Goal: Transaction & Acquisition: Purchase product/service

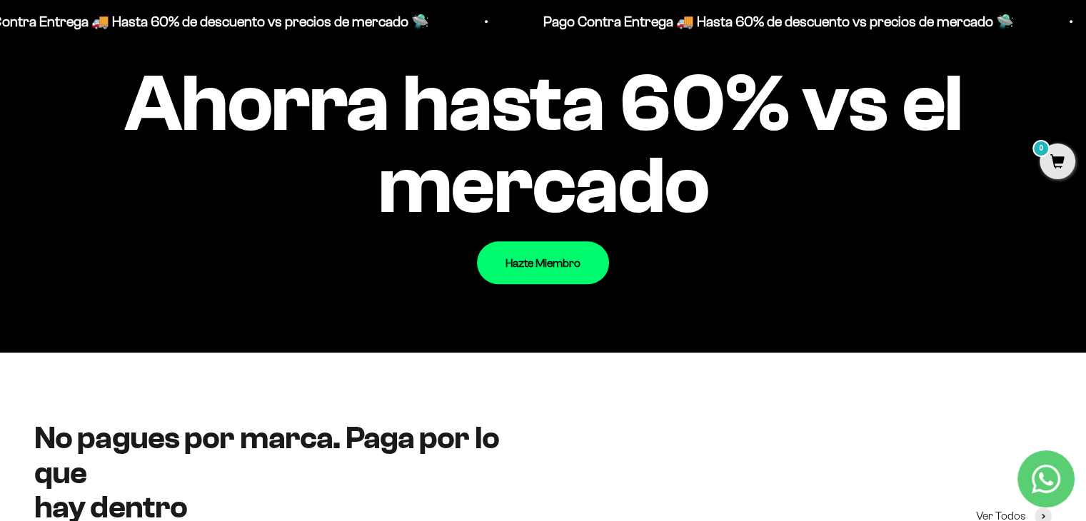
scroll to position [1686, 0]
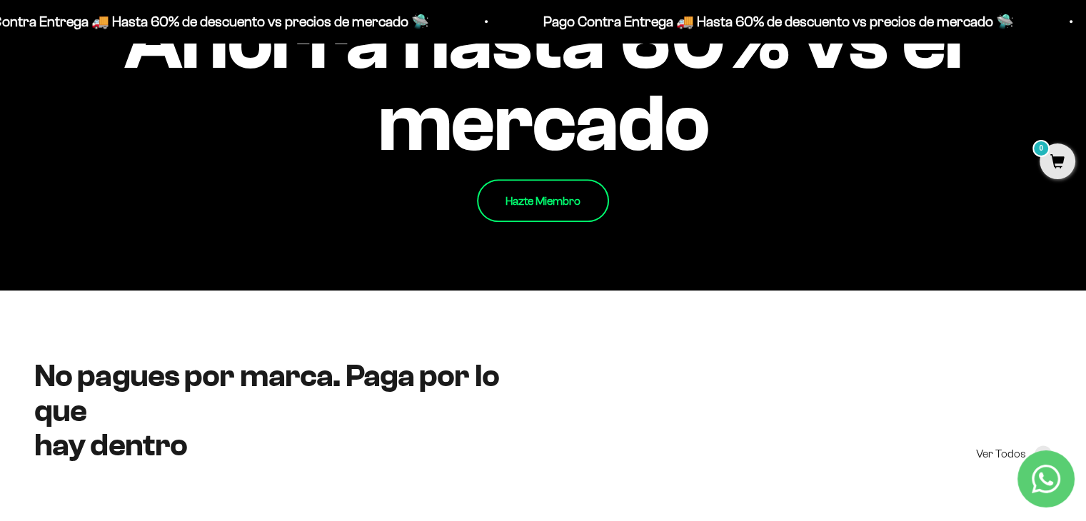
click at [554, 200] on link "Hazte Miembro" at bounding box center [543, 200] width 132 height 43
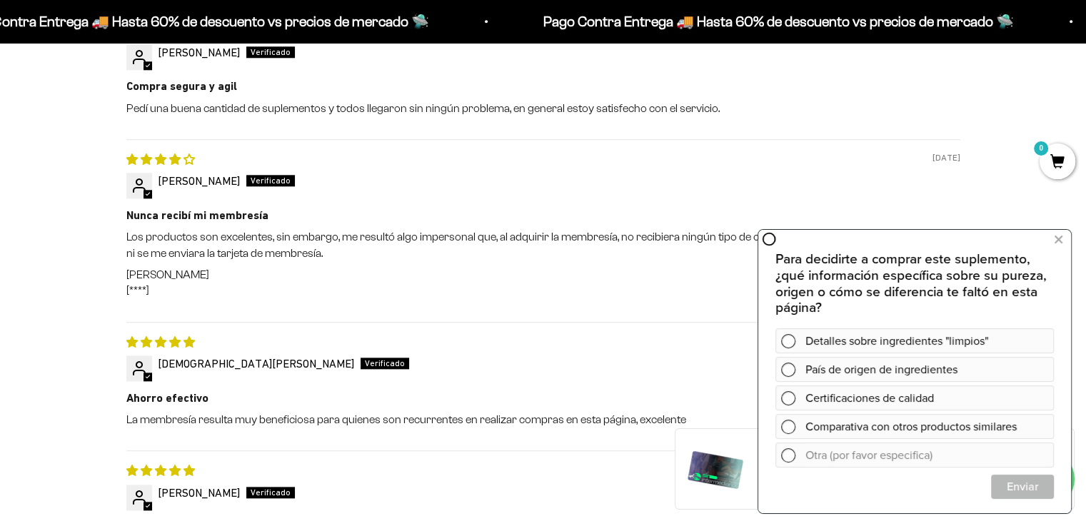
scroll to position [1571, 0]
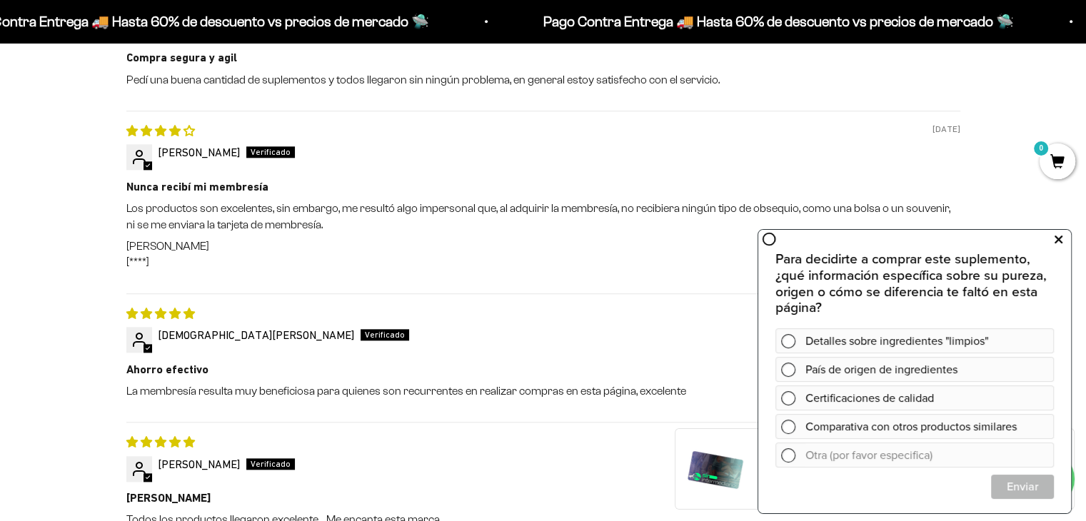
click at [1060, 239] on icon at bounding box center [1059, 240] width 8 height 19
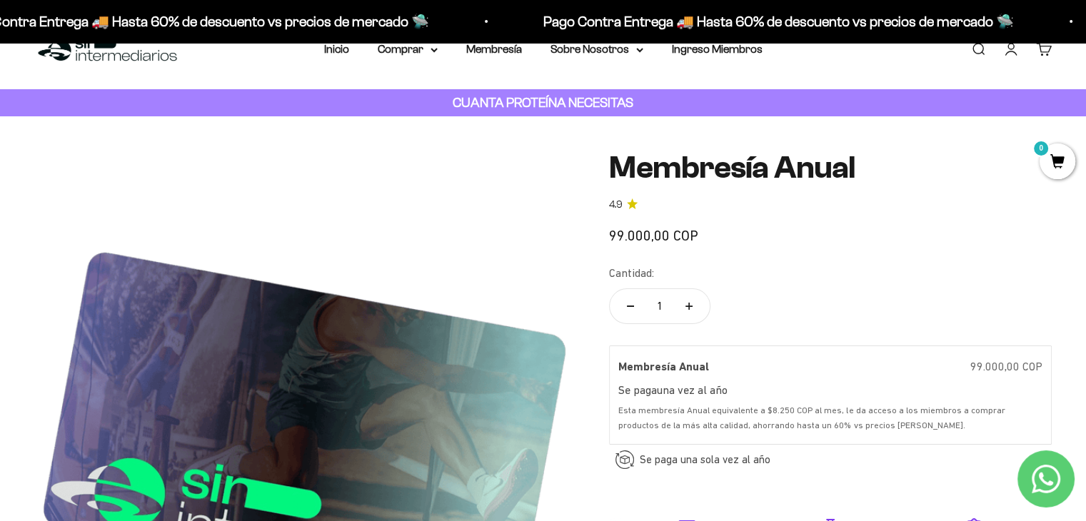
scroll to position [0, 0]
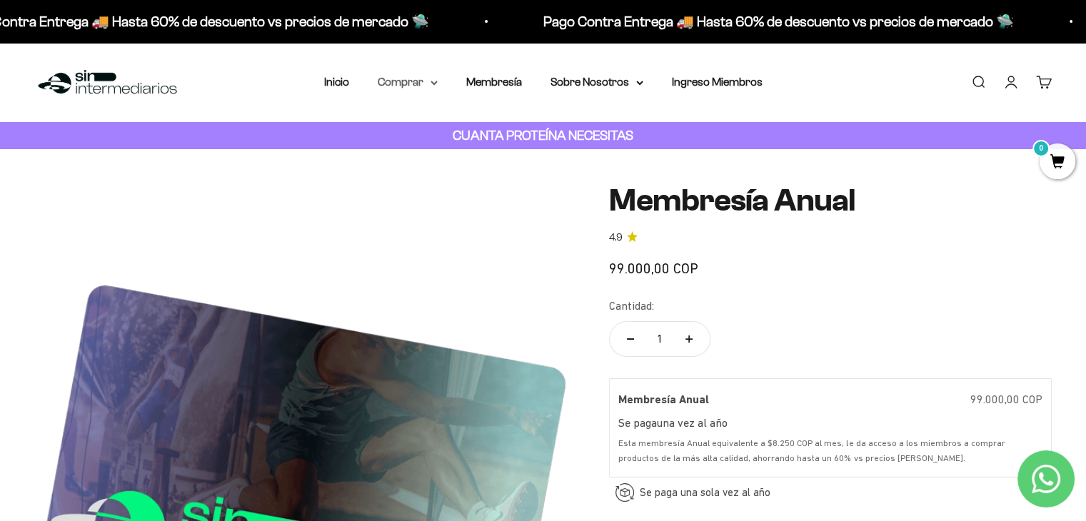
click at [433, 86] on summary "Comprar" at bounding box center [408, 82] width 60 height 19
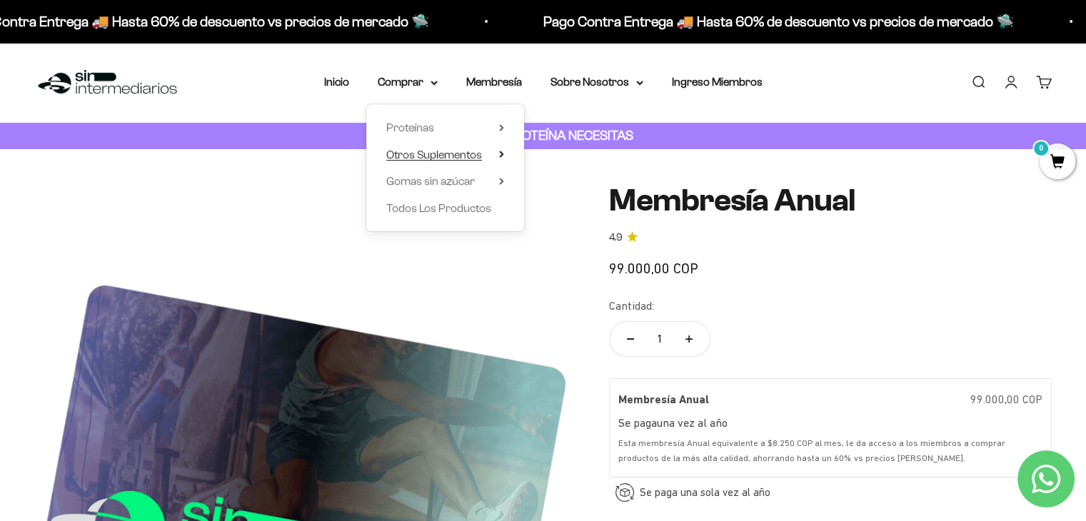
click at [504, 157] on icon at bounding box center [501, 154] width 5 height 7
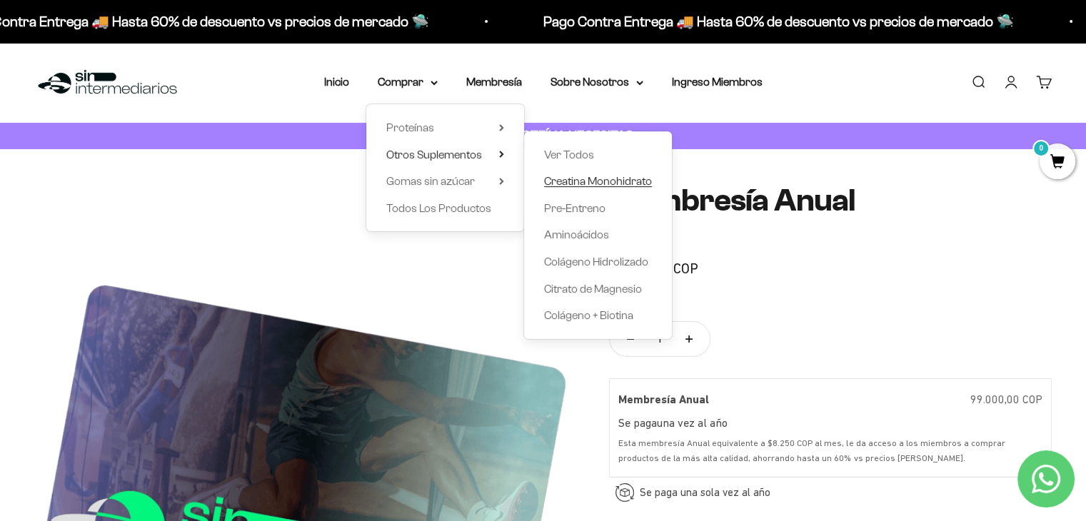
click at [598, 184] on span "Creatina Monohidrato" at bounding box center [598, 181] width 108 height 12
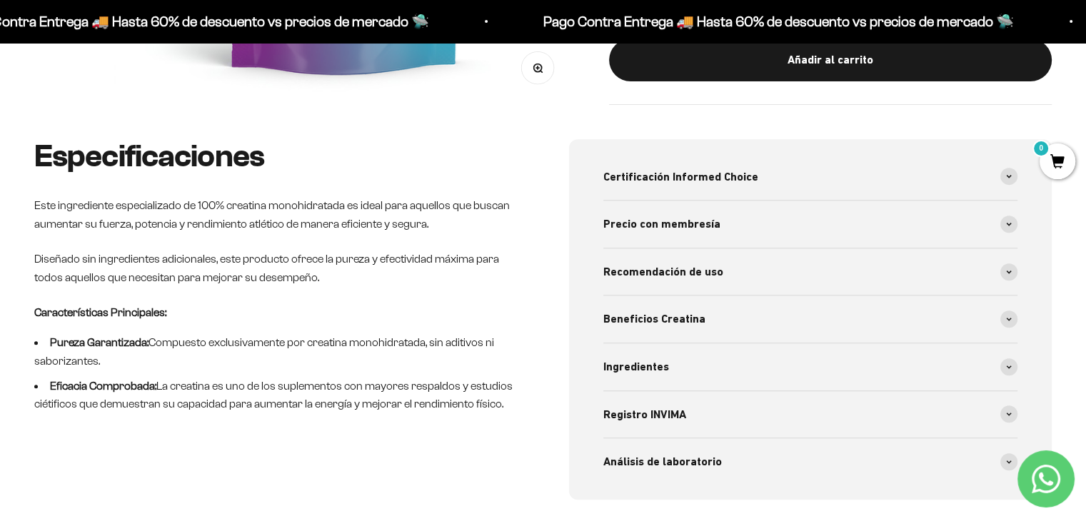
scroll to position [543, 0]
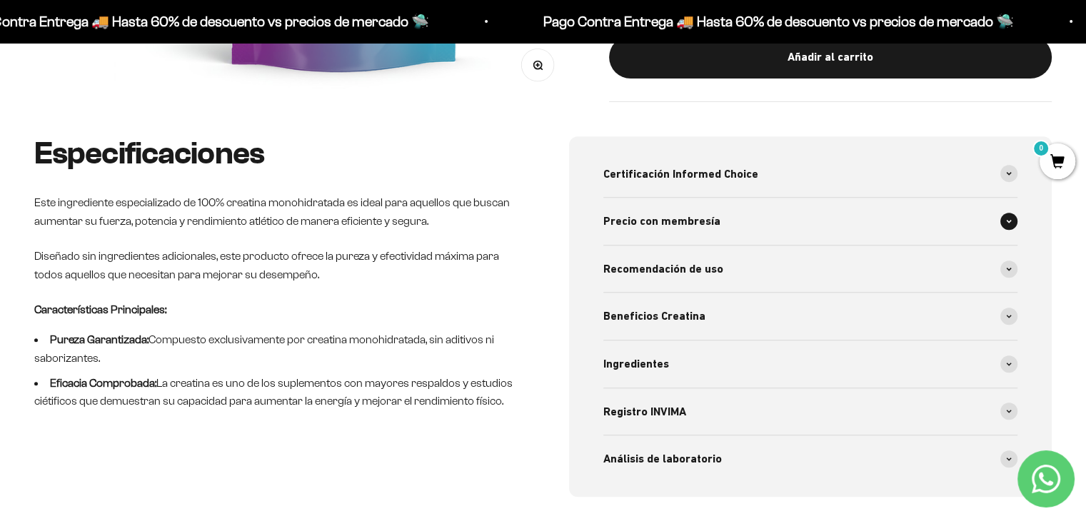
click at [1008, 221] on icon at bounding box center [1009, 221] width 4 height 2
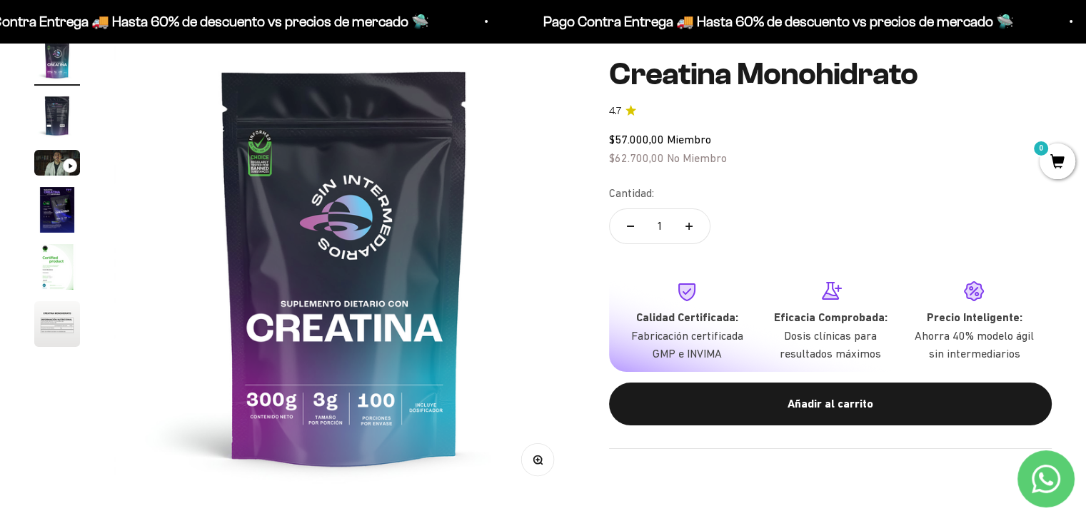
scroll to position [143, 0]
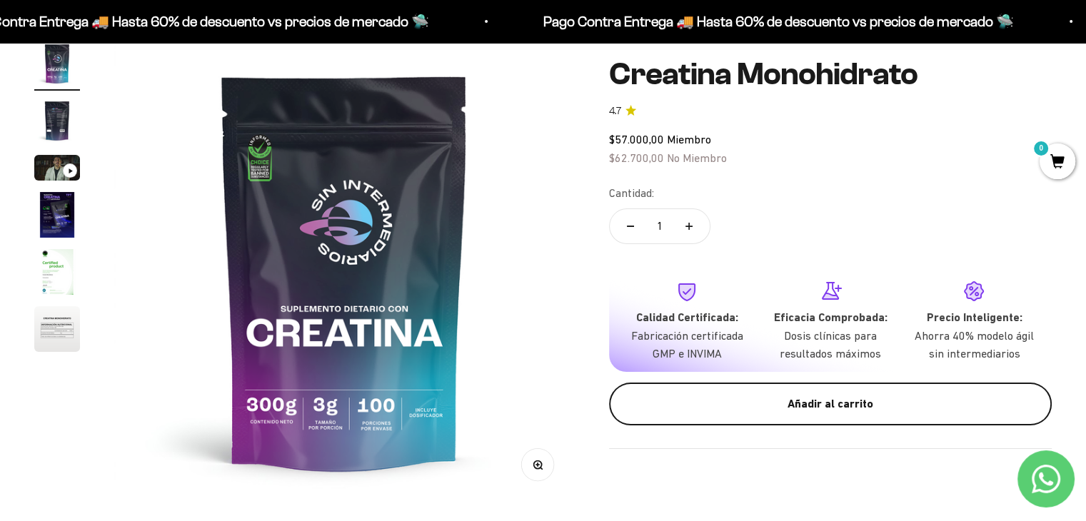
click at [871, 415] on button "Añadir al carrito" at bounding box center [830, 404] width 443 height 43
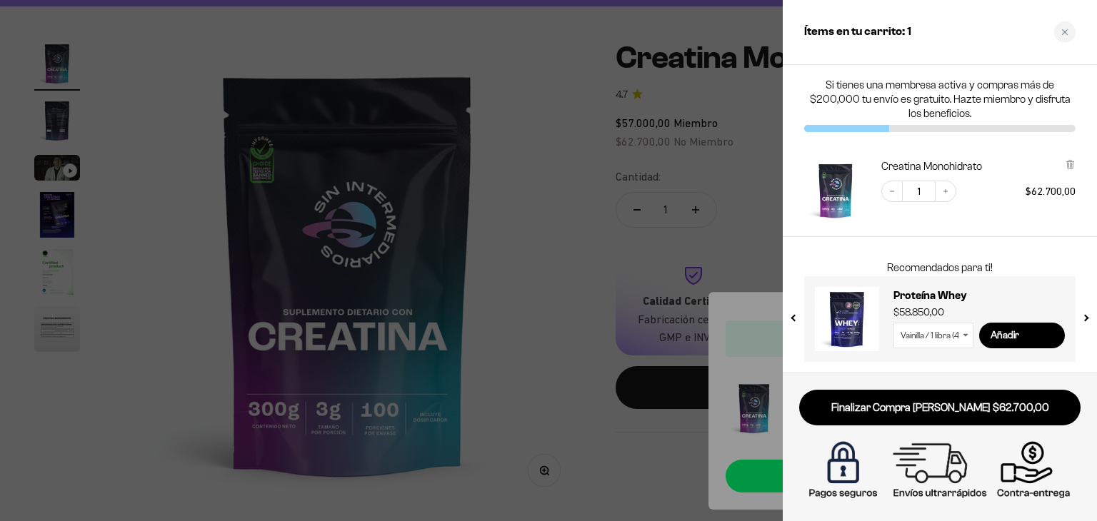
click at [593, 251] on div at bounding box center [548, 260] width 1097 height 521
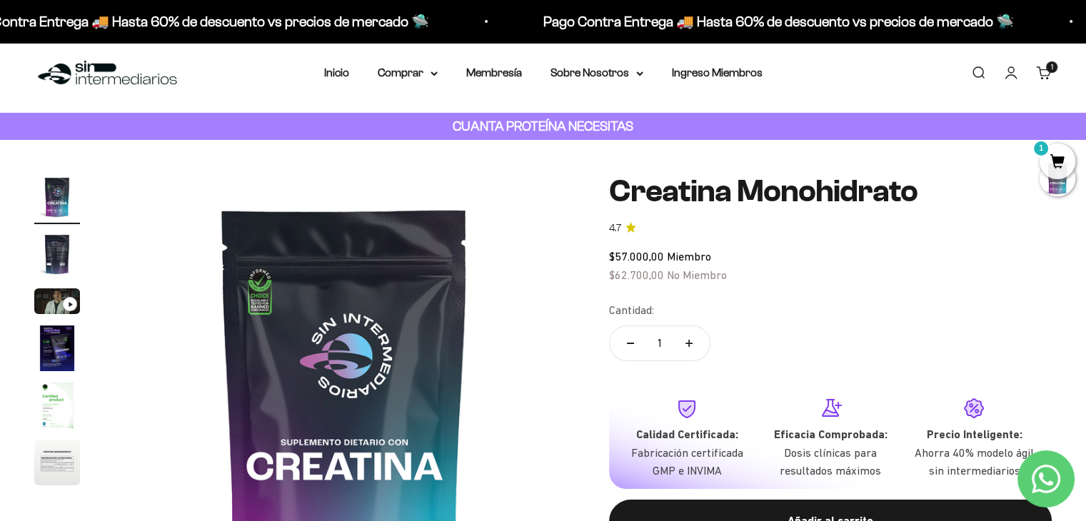
scroll to position [0, 0]
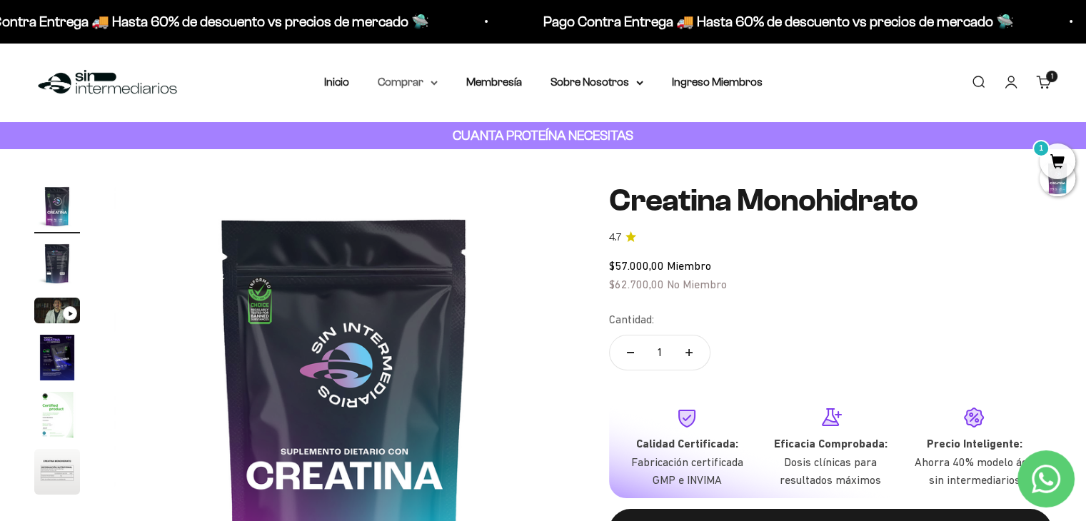
click at [395, 86] on summary "Comprar" at bounding box center [408, 82] width 60 height 19
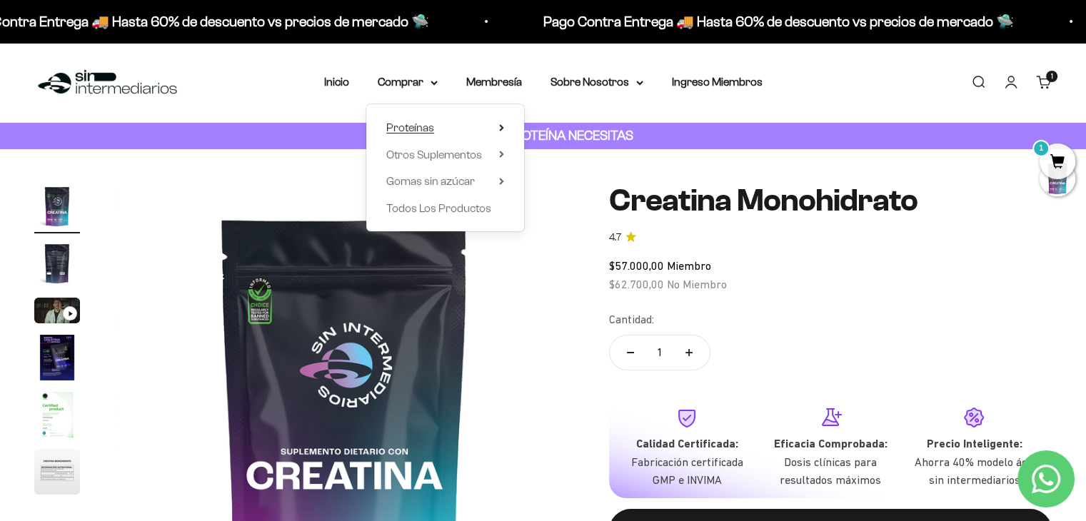
click at [466, 132] on summary "Proteínas" at bounding box center [445, 128] width 118 height 19
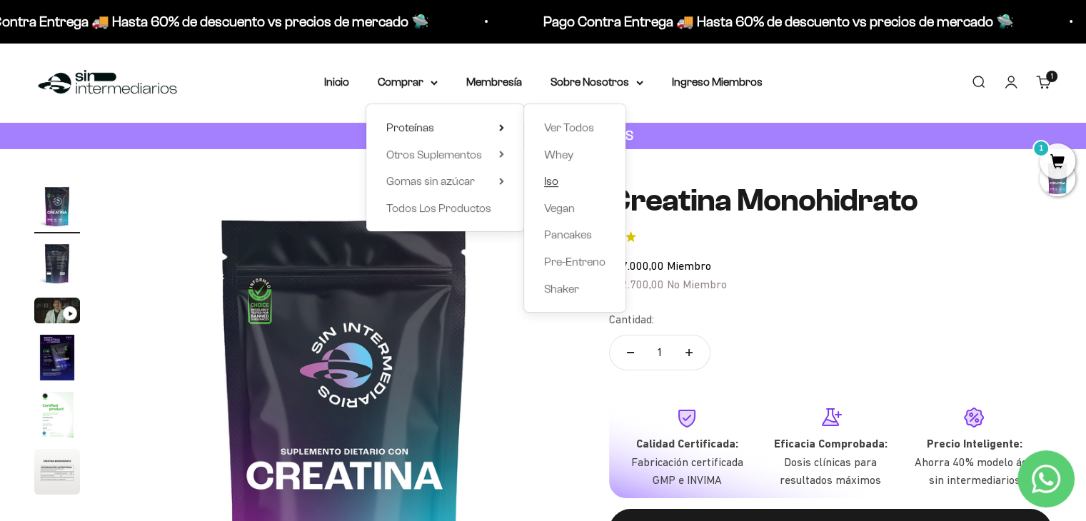
click at [547, 186] on span "Iso" at bounding box center [551, 181] width 14 height 12
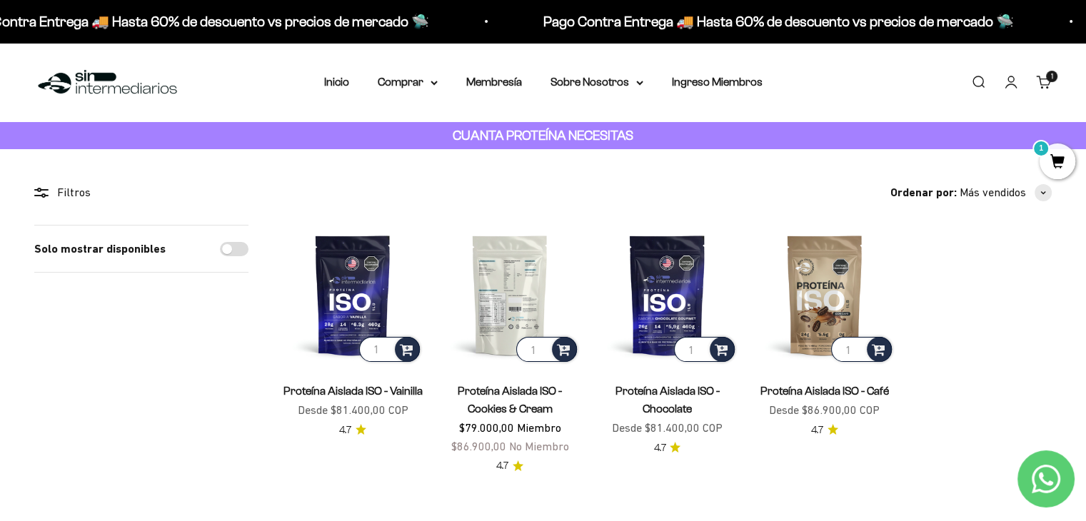
click at [517, 278] on img at bounding box center [510, 295] width 140 height 140
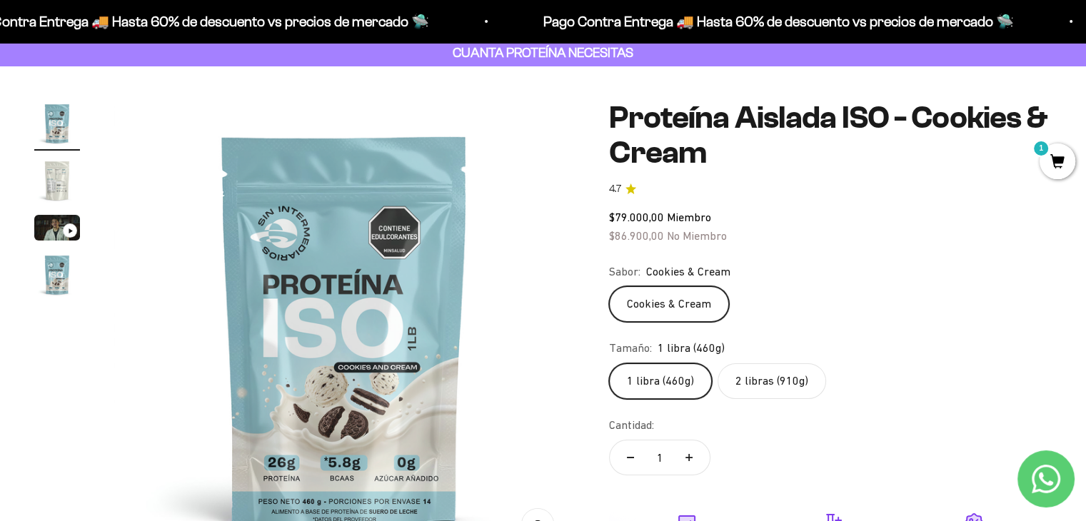
scroll to position [86, 0]
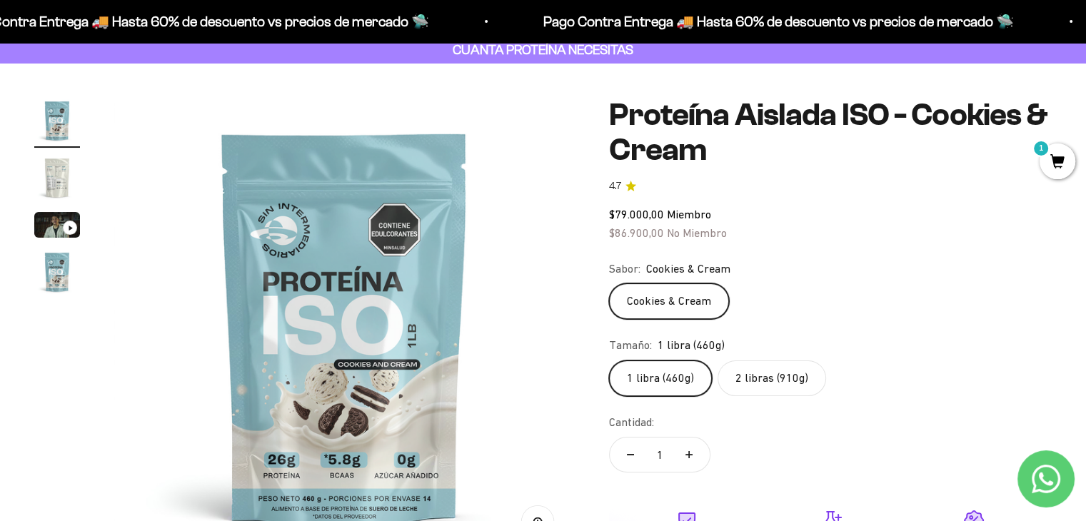
click at [788, 374] on label "2 libras (910g)" at bounding box center [772, 379] width 109 height 36
click at [609, 361] on input "2 libras (910g)" at bounding box center [609, 360] width 1 height 1
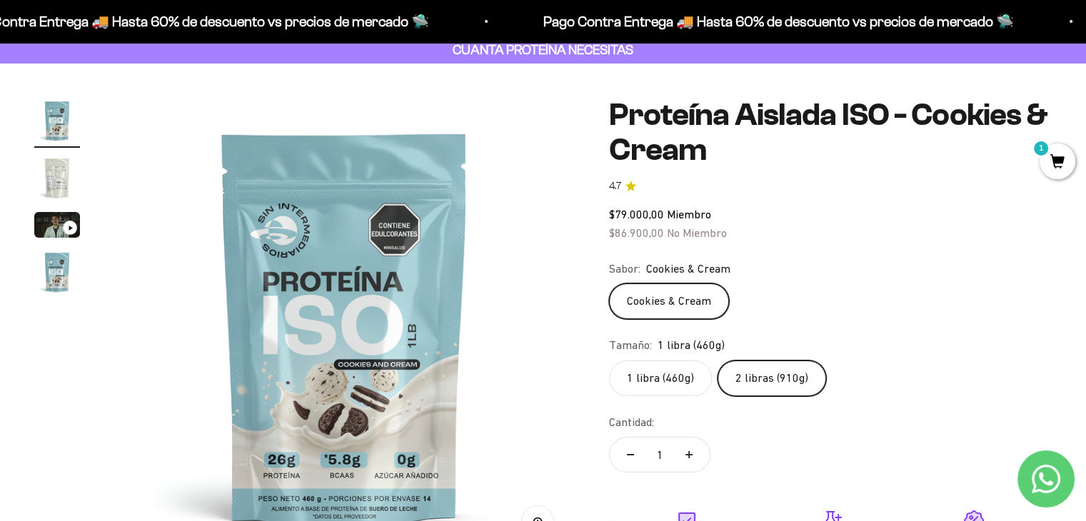
scroll to position [0, 1433]
click input "1 libra (460g)" at bounding box center [609, 360] width 1 height 1
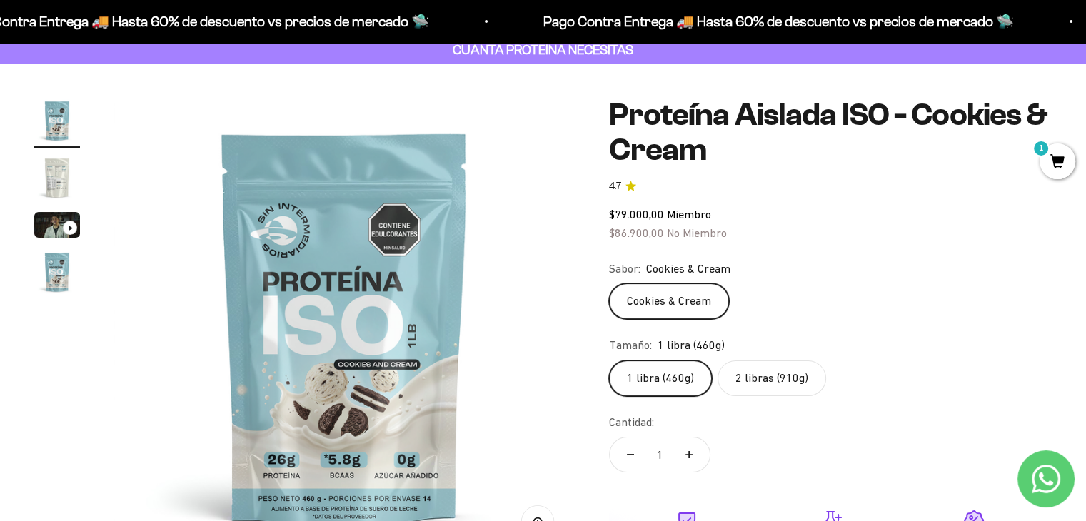
click input "2 libras (910g)" at bounding box center [609, 360] width 1 height 1
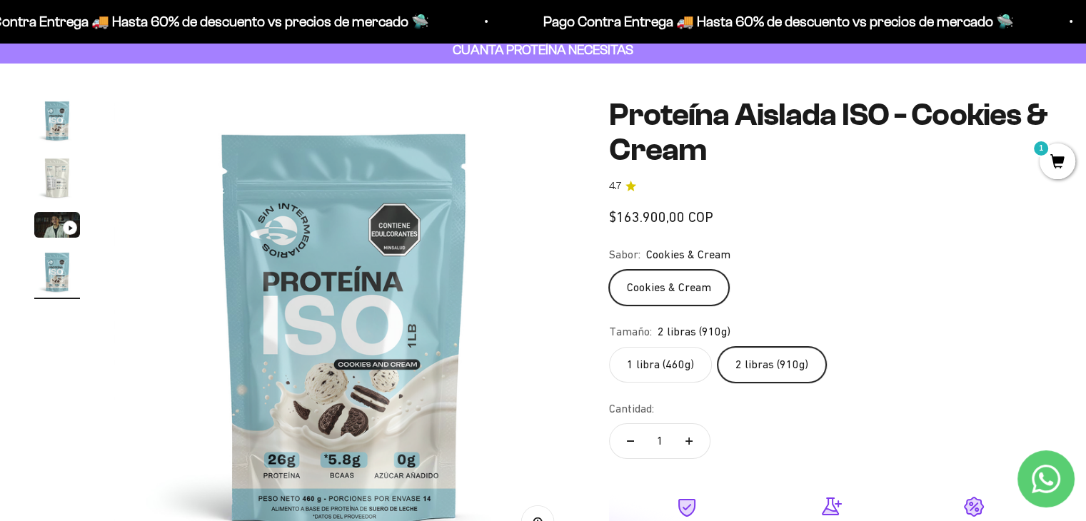
scroll to position [0, 1433]
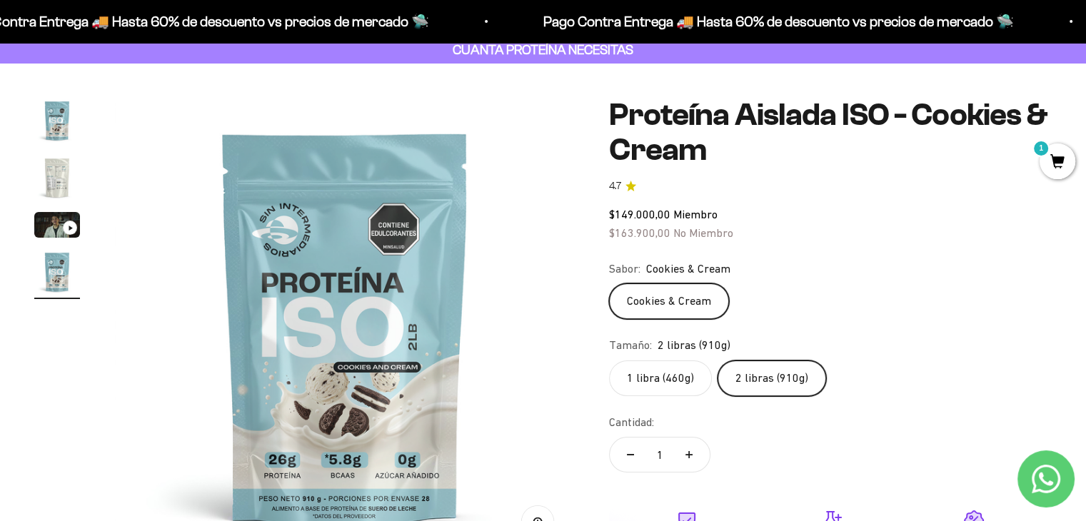
click at [771, 385] on label "2 libras (910g)" at bounding box center [772, 379] width 109 height 36
click at [609, 361] on input "2 libras (910g)" at bounding box center [609, 360] width 1 height 1
click at [843, 414] on div "Cantidad: 1" at bounding box center [830, 446] width 443 height 64
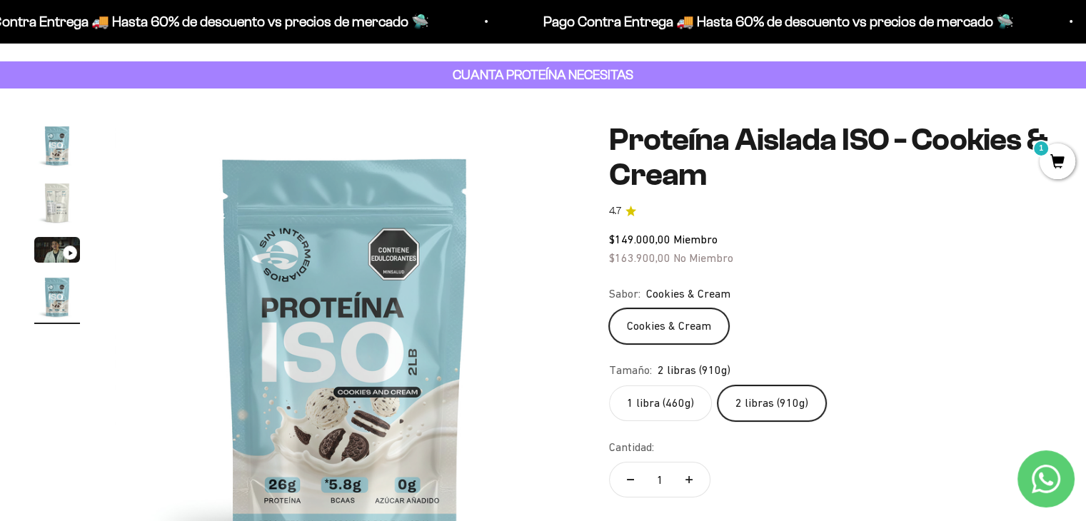
scroll to position [57, 0]
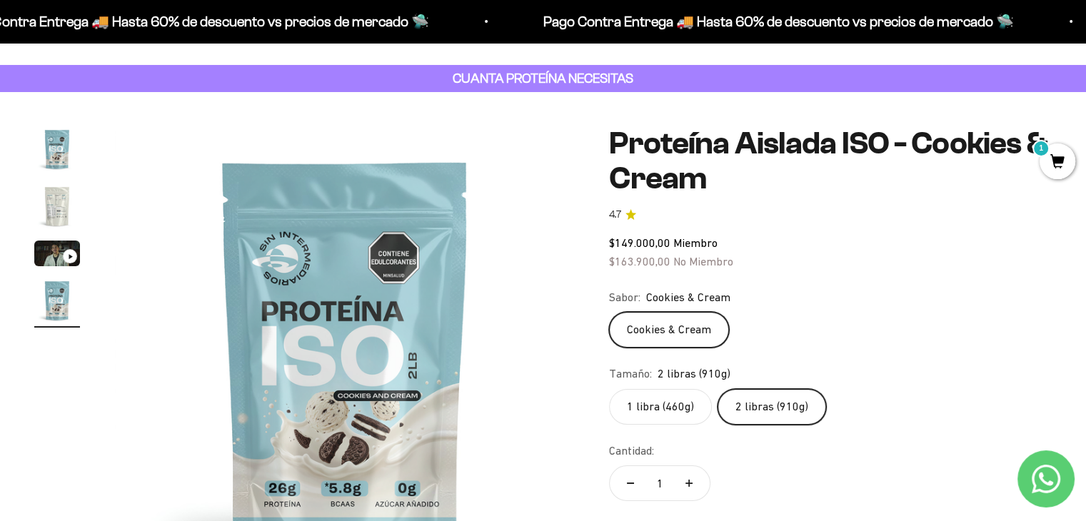
click at [65, 204] on img "Ir al artículo 2" at bounding box center [57, 207] width 46 height 46
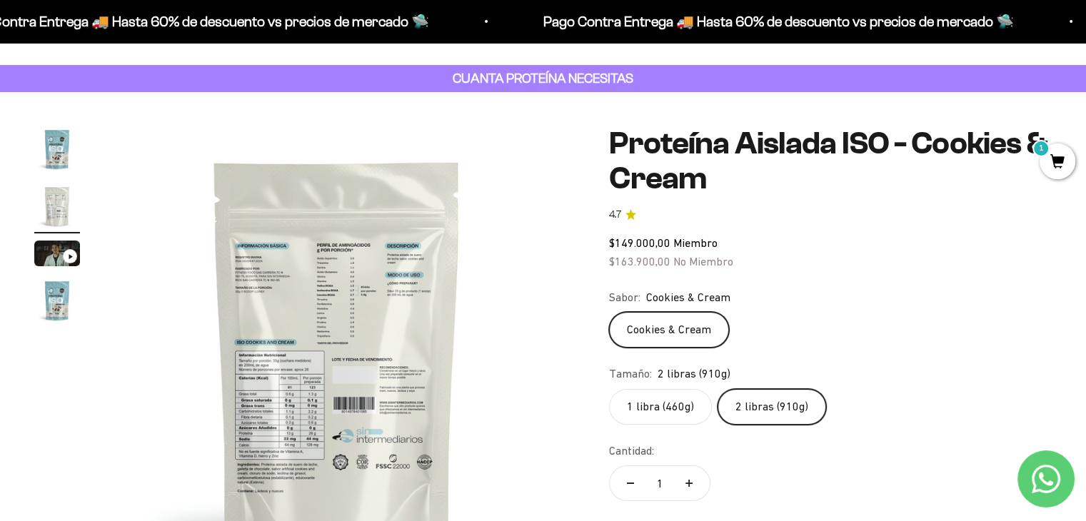
scroll to position [0, 478]
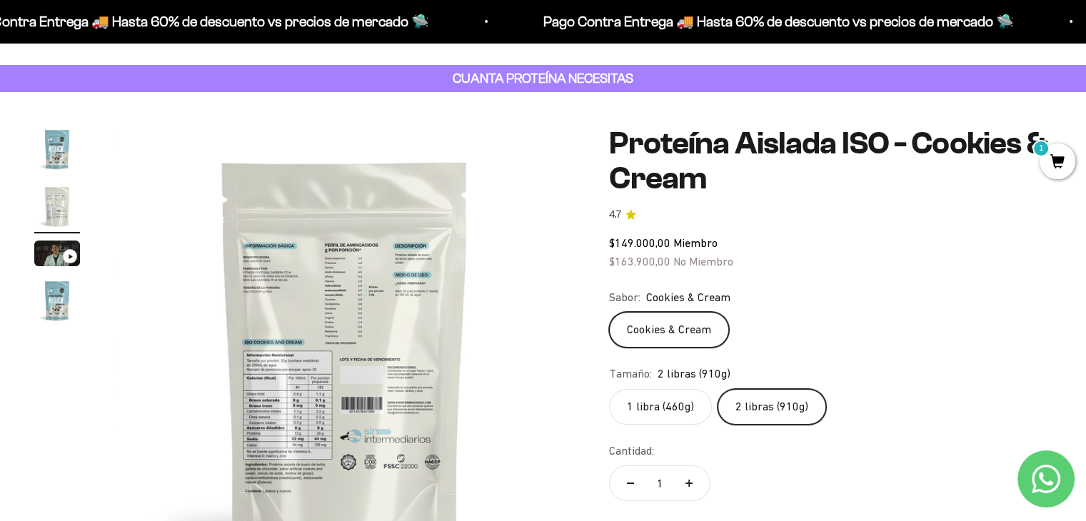
click at [302, 369] on img at bounding box center [344, 356] width 461 height 461
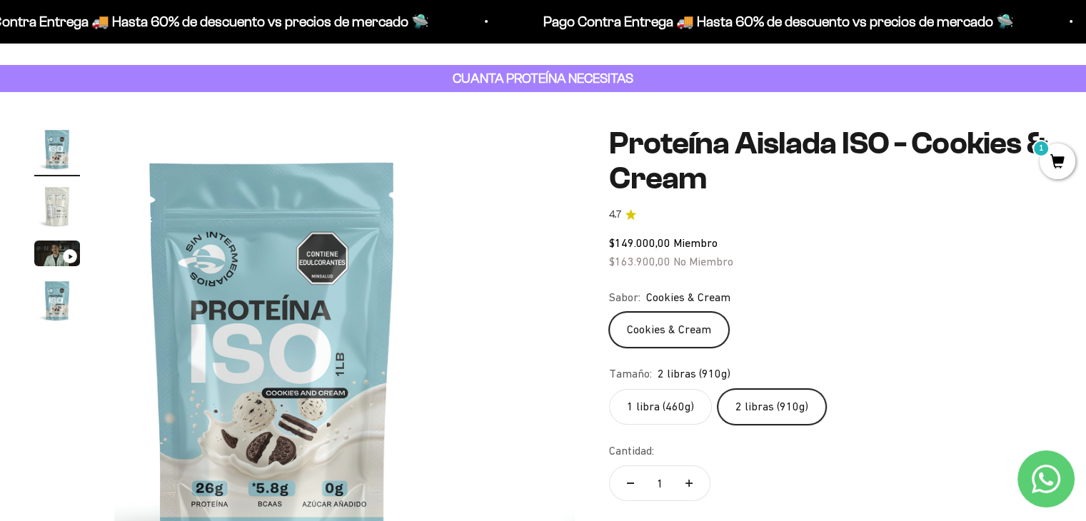
scroll to position [0, 0]
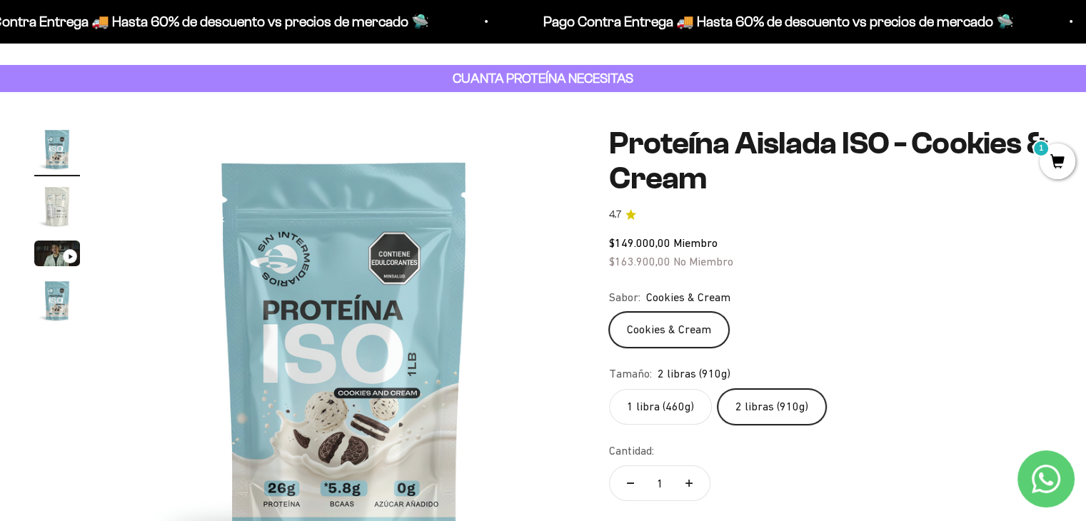
click at [399, 366] on img at bounding box center [344, 356] width 461 height 461
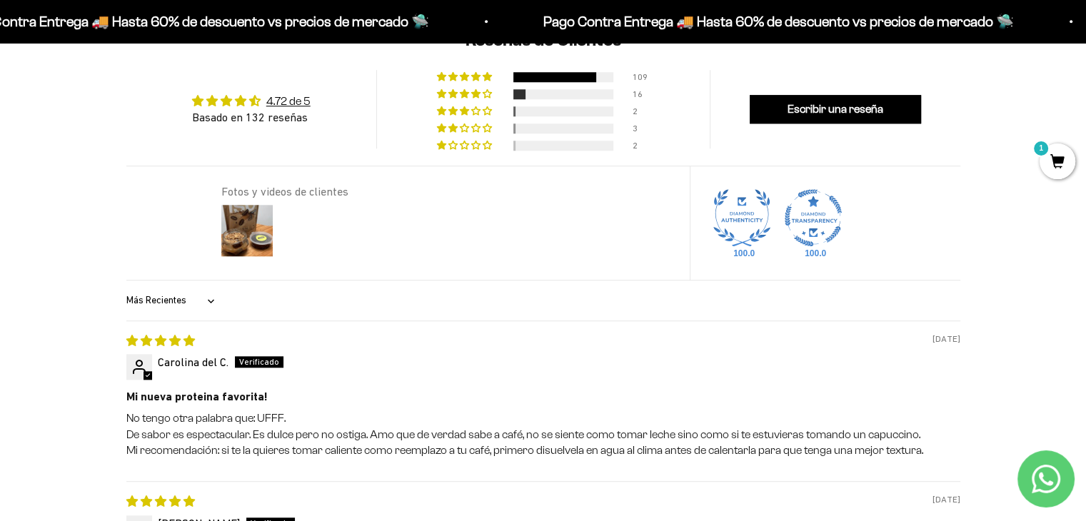
scroll to position [1449, 0]
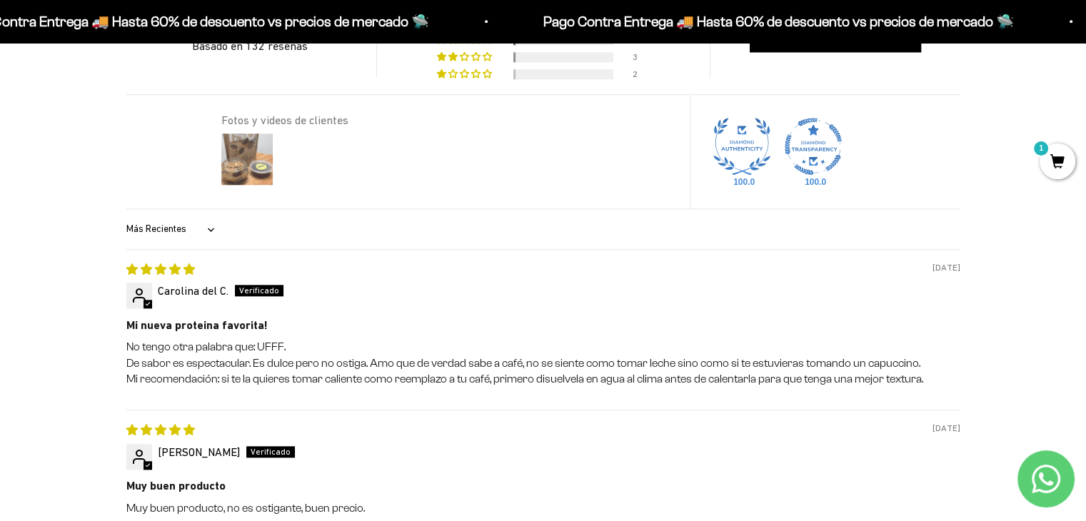
click at [252, 162] on img at bounding box center [247, 159] width 57 height 57
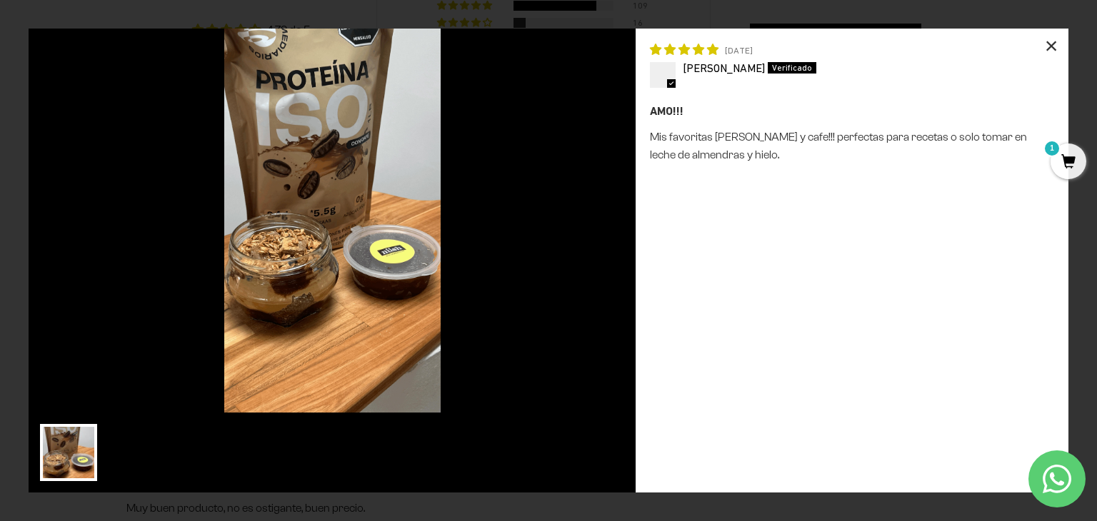
click at [1048, 43] on div "×" at bounding box center [1051, 46] width 34 height 34
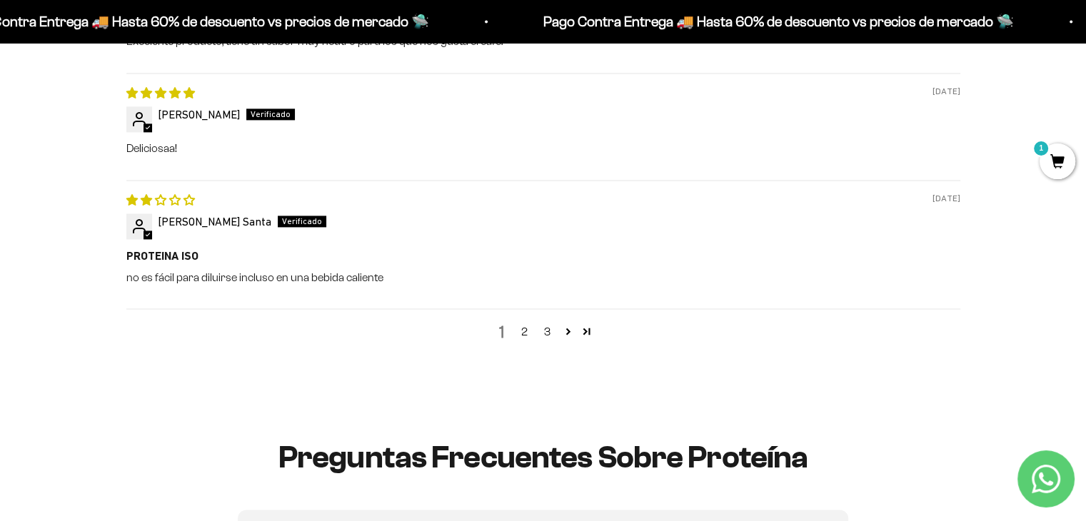
scroll to position [2057, 0]
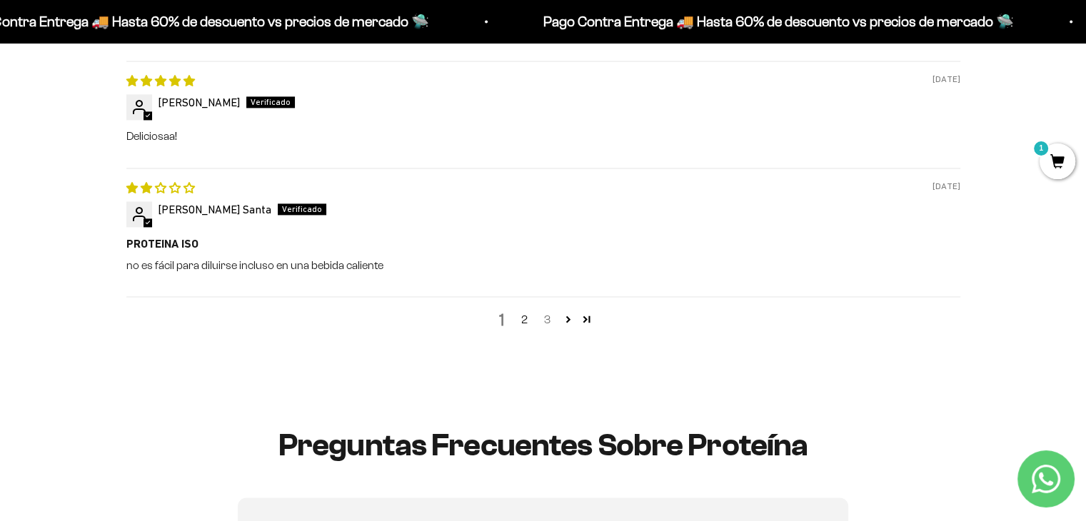
click at [546, 321] on link "3" at bounding box center [547, 319] width 23 height 17
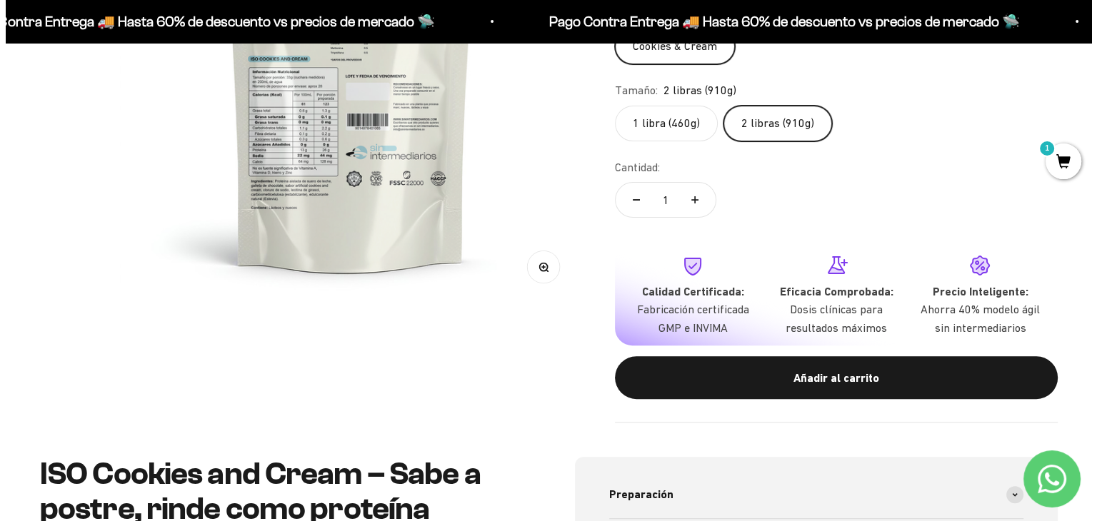
scroll to position [343, 0]
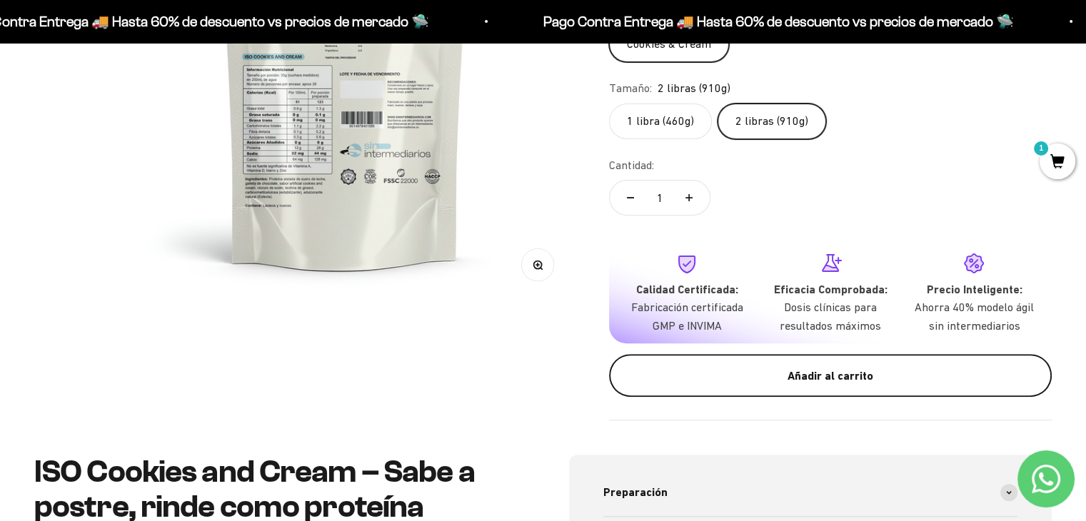
click at [778, 369] on div "Añadir al carrito" at bounding box center [831, 376] width 386 height 19
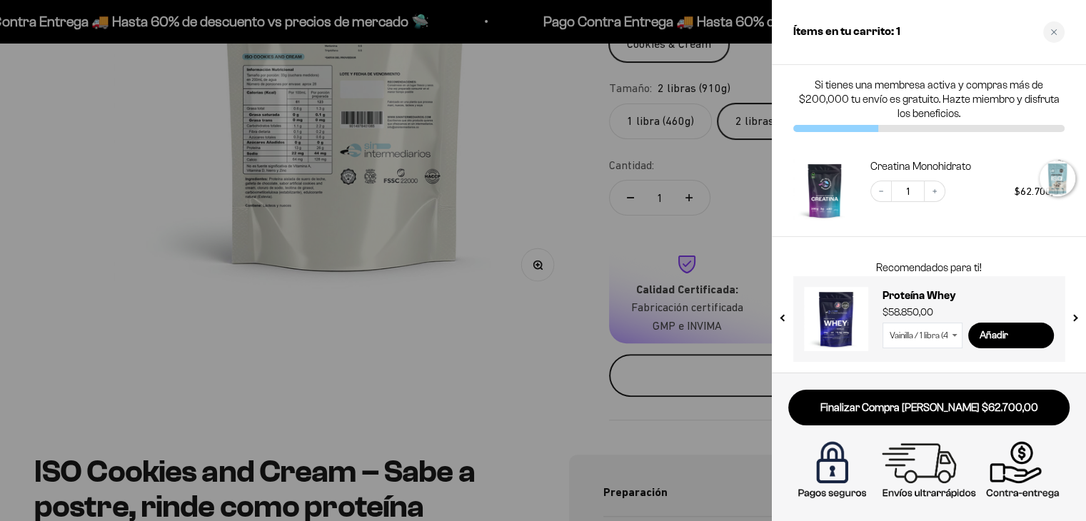
scroll to position [0, 484]
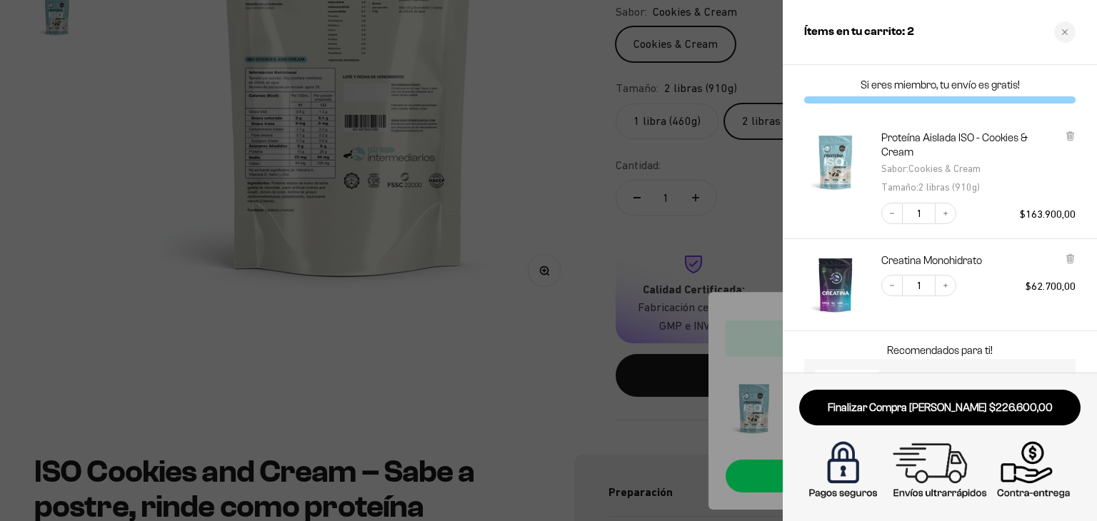
click at [583, 371] on div at bounding box center [548, 260] width 1097 height 521
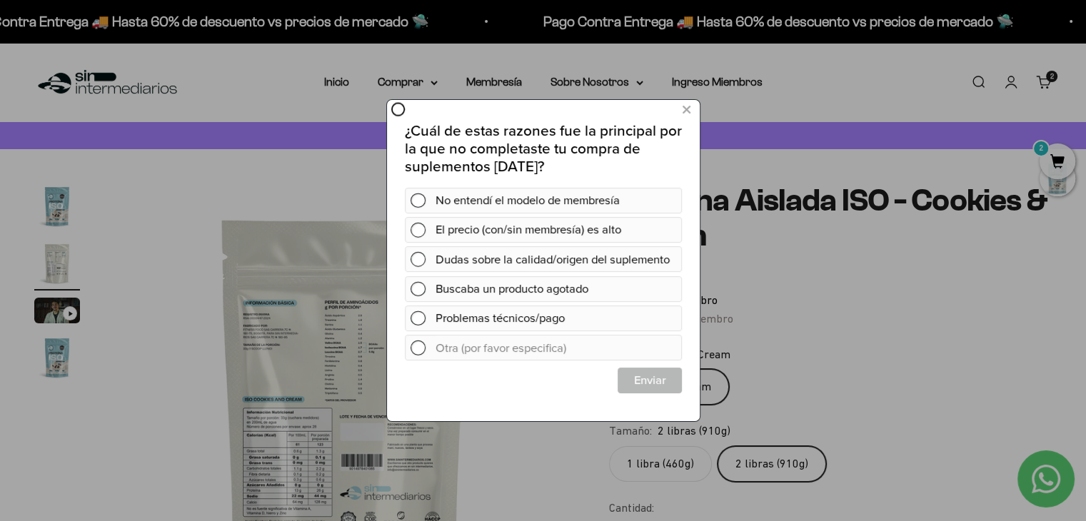
scroll to position [0, 0]
click at [688, 115] on icon at bounding box center [686, 110] width 8 height 19
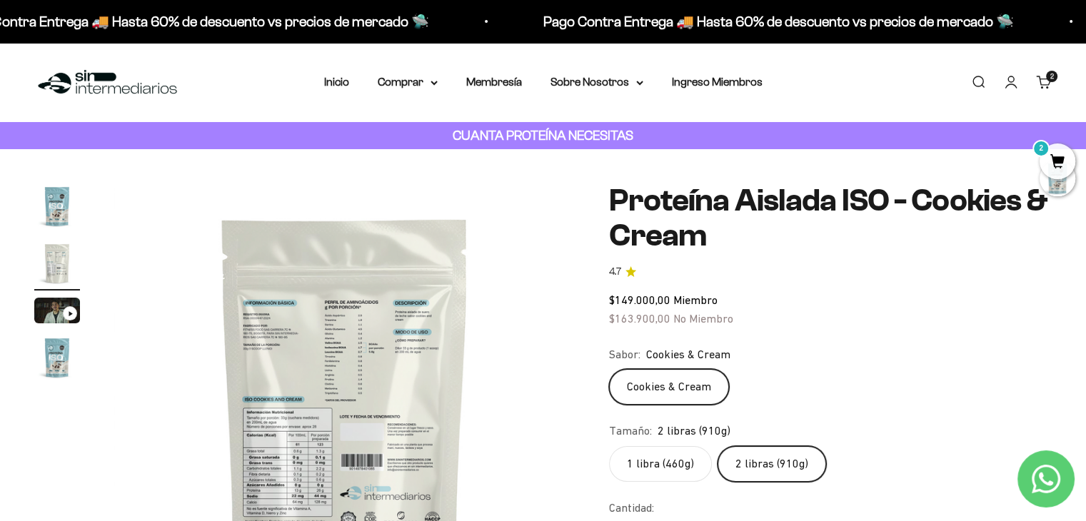
click at [329, 91] on li "Inicio" at bounding box center [336, 82] width 25 height 19
click at [337, 81] on link "Inicio" at bounding box center [336, 82] width 25 height 12
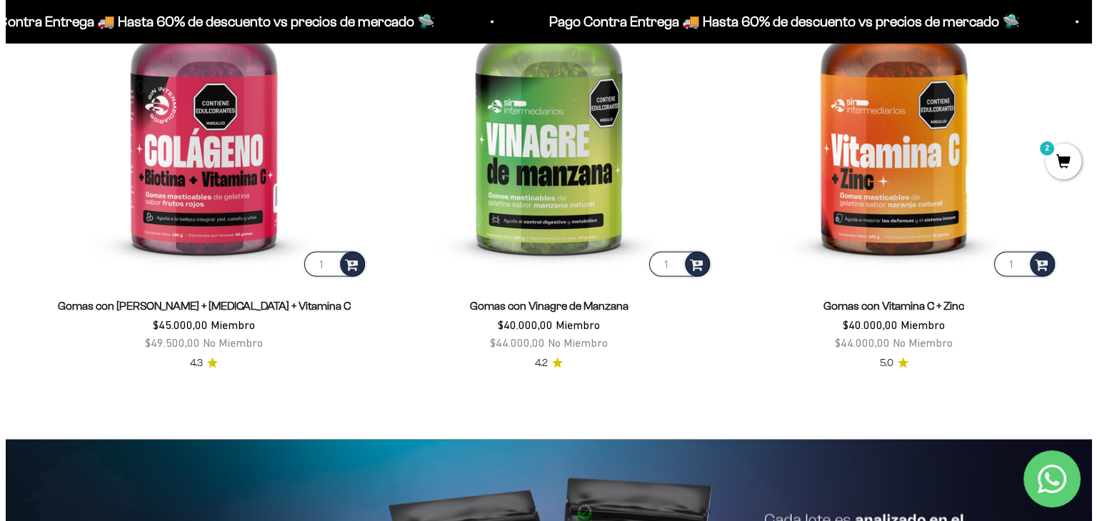
scroll to position [2657, 0]
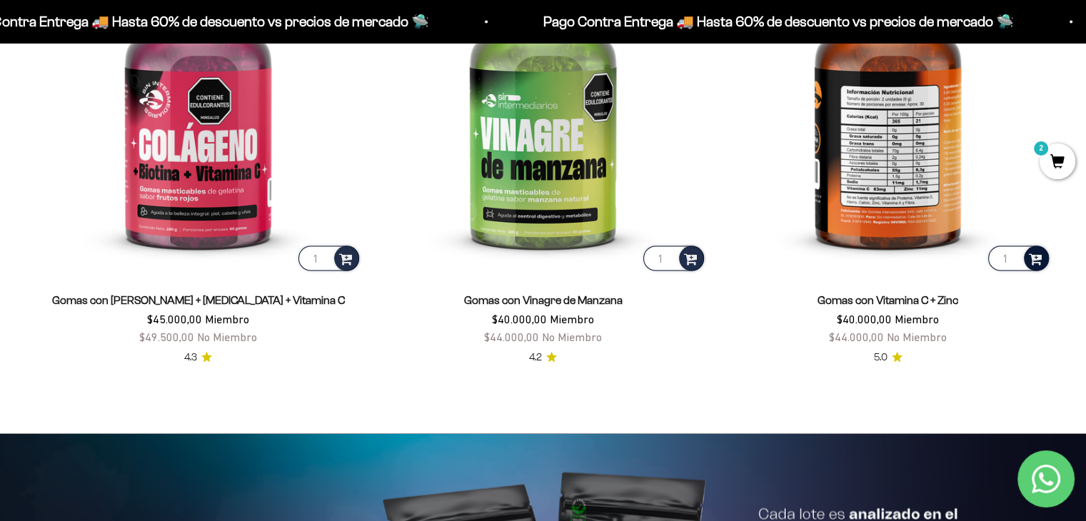
click at [1034, 256] on span at bounding box center [1036, 257] width 14 height 16
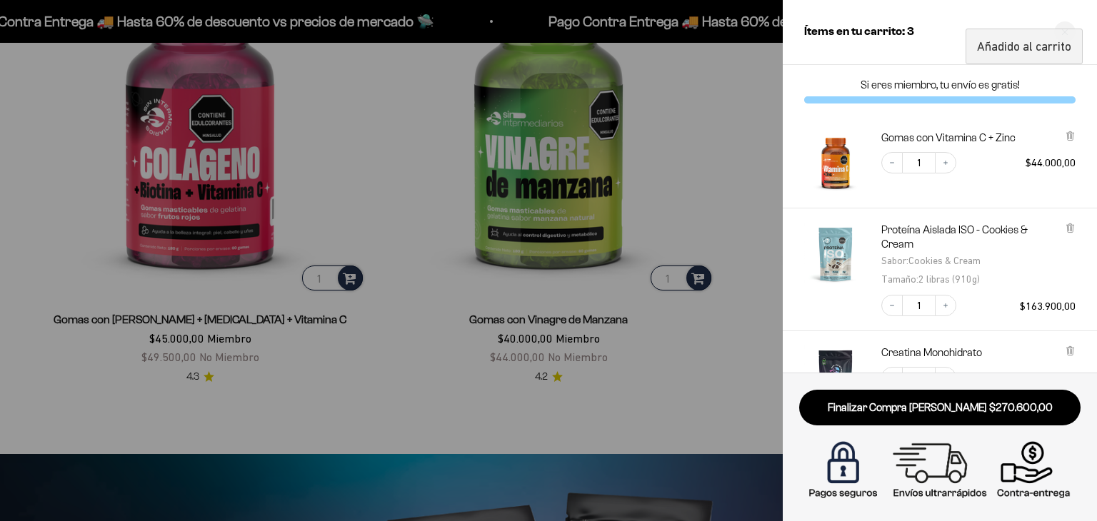
click at [688, 389] on div at bounding box center [548, 260] width 1097 height 521
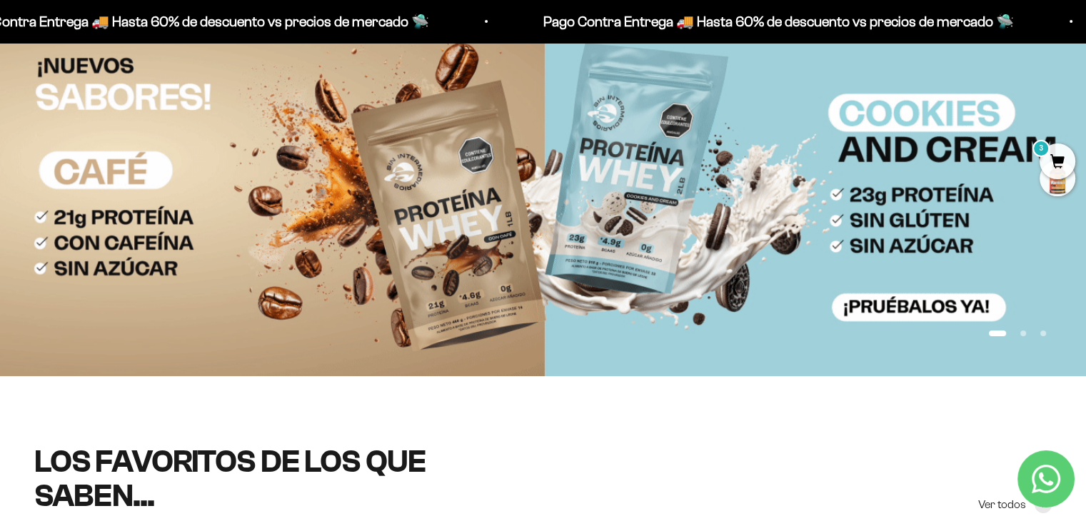
scroll to position [0, 0]
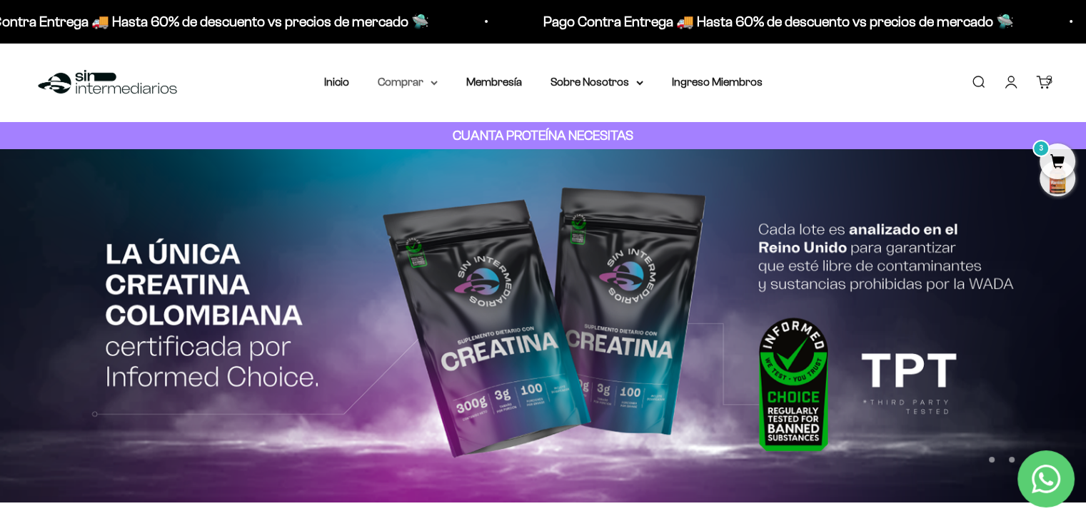
click at [409, 79] on summary "Comprar" at bounding box center [408, 82] width 60 height 19
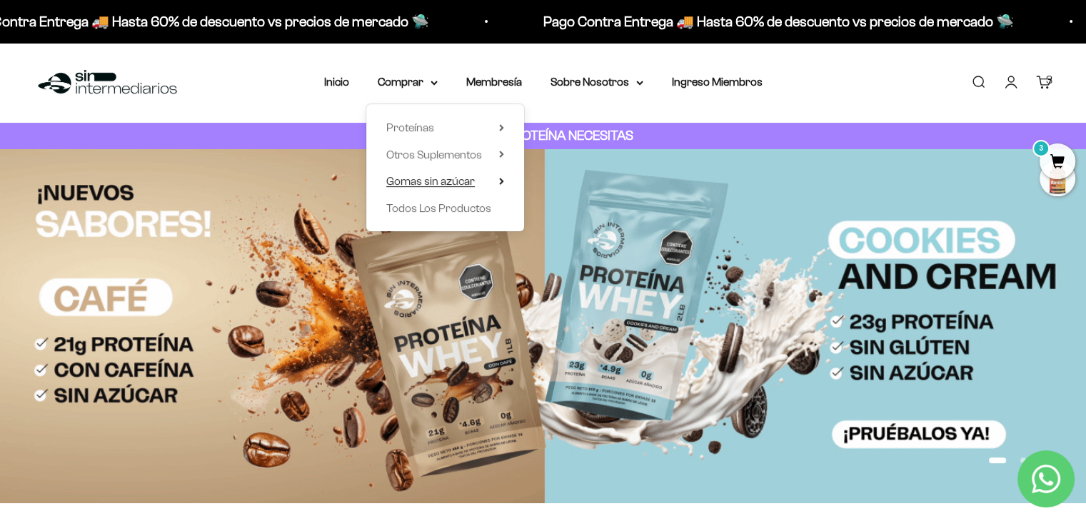
click at [465, 185] on span "Gomas sin azúcar" at bounding box center [430, 181] width 89 height 12
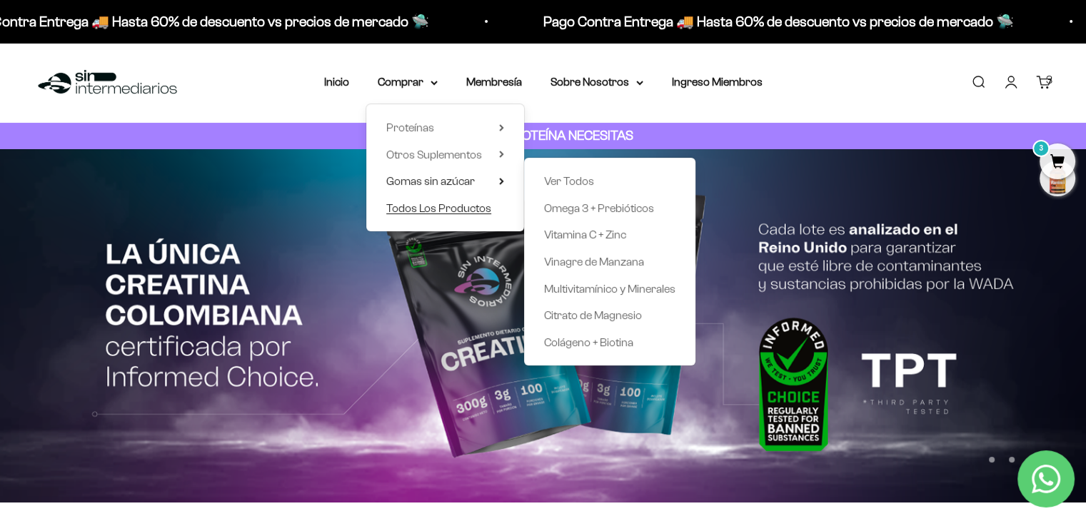
click at [449, 209] on span "Todos Los Productos" at bounding box center [438, 208] width 105 height 12
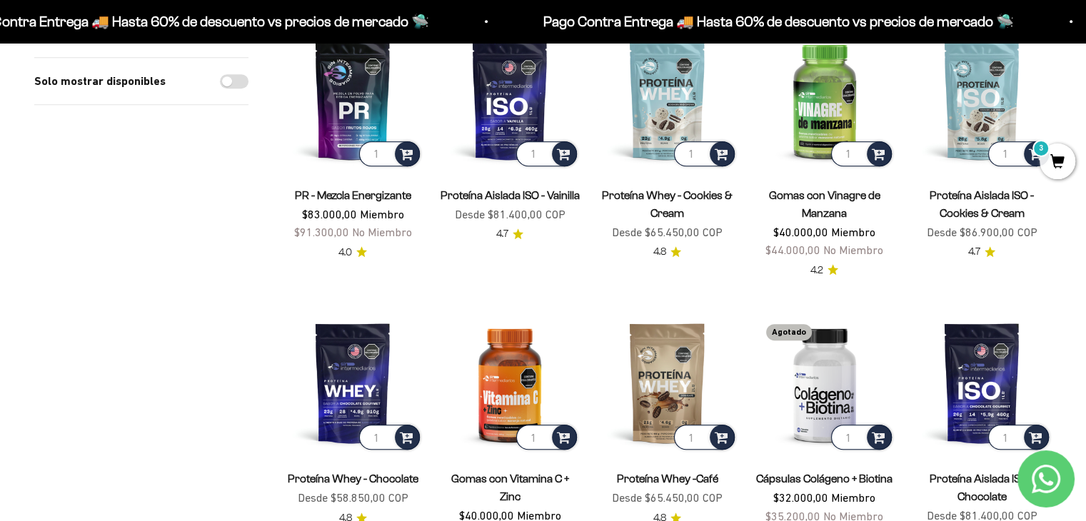
scroll to position [686, 0]
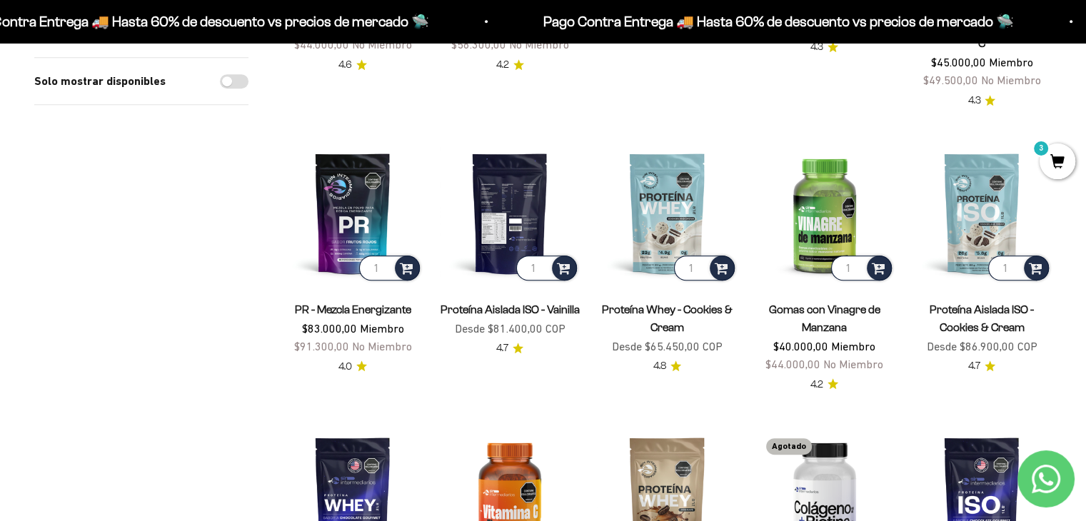
click at [524, 190] on img at bounding box center [510, 213] width 140 height 140
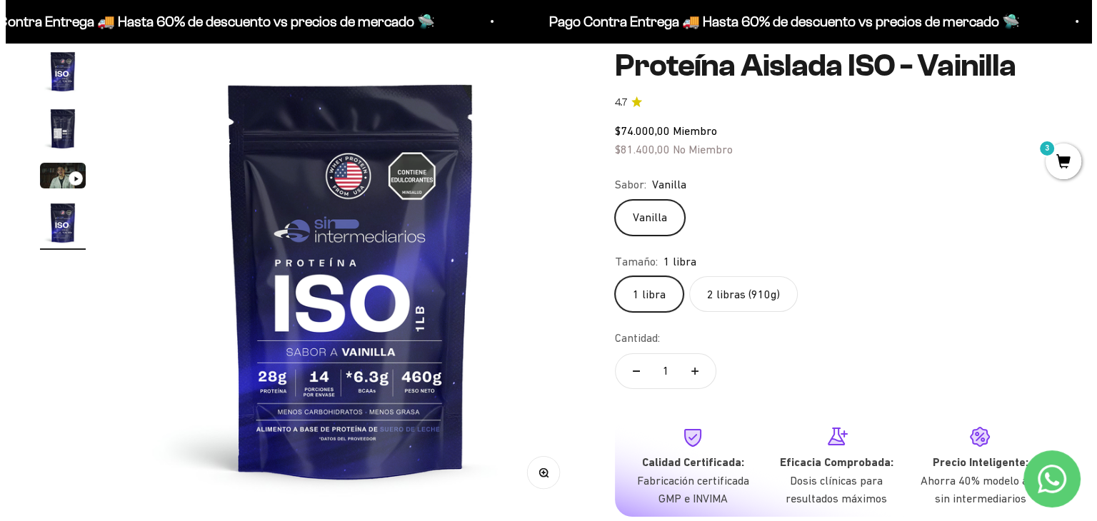
scroll to position [143, 0]
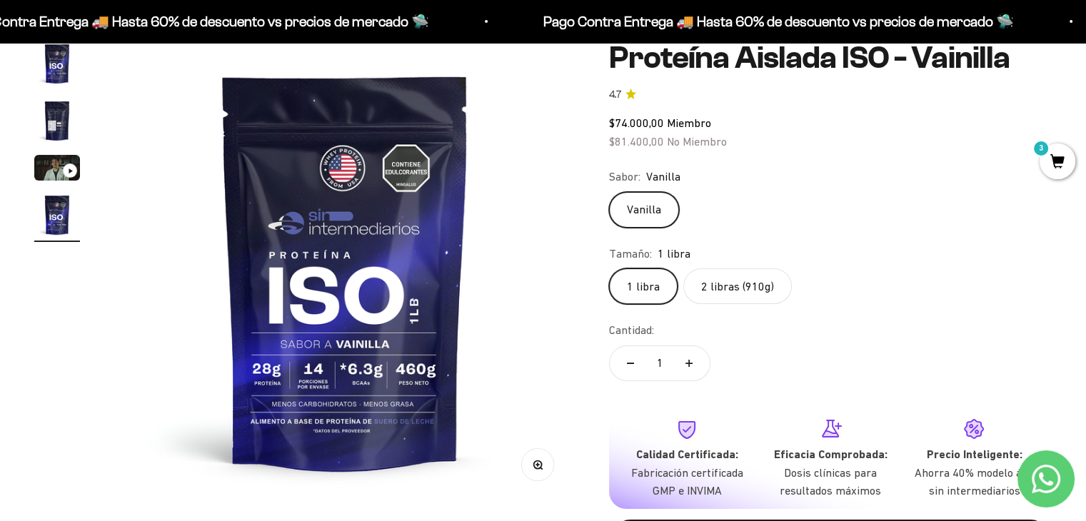
click at [742, 292] on label "2 libras (910g)" at bounding box center [737, 287] width 109 height 36
click at [609, 269] on input "2 libras (910g)" at bounding box center [609, 268] width 1 height 1
click at [646, 292] on label "1 libra" at bounding box center [643, 287] width 69 height 36
click at [609, 269] on input "1 libra" at bounding box center [609, 268] width 1 height 1
click at [1048, 156] on span "3" at bounding box center [1058, 162] width 36 height 36
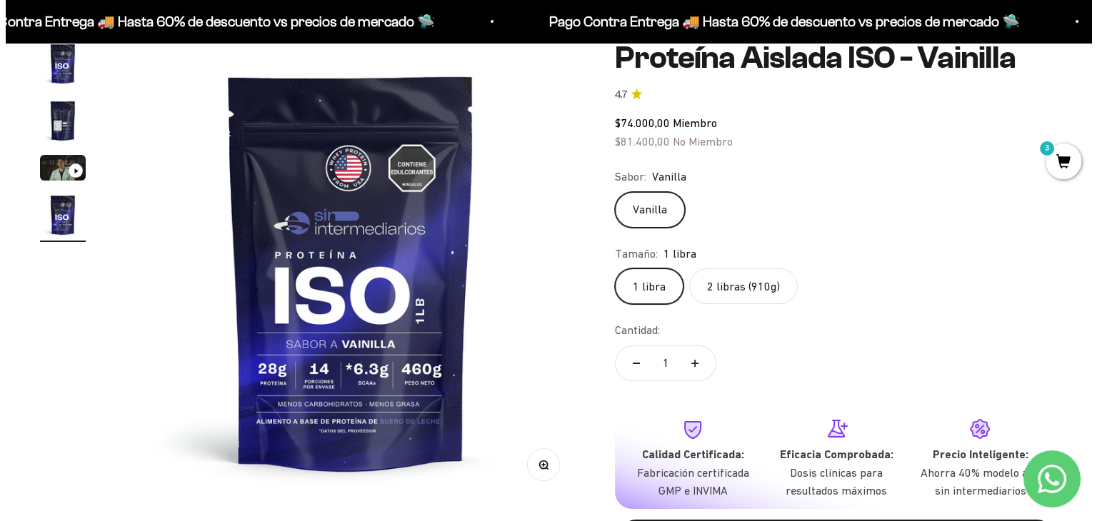
scroll to position [0, 1451]
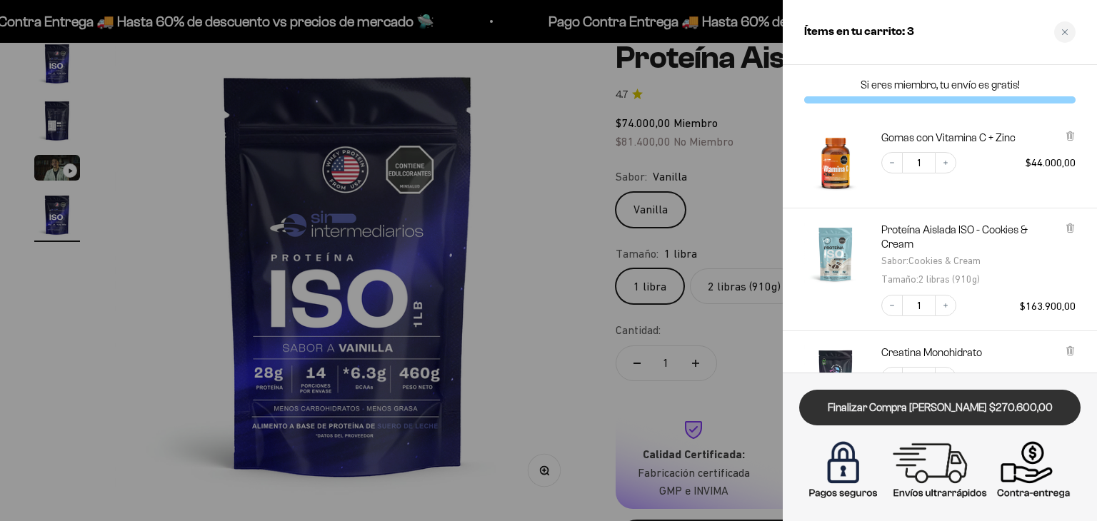
click at [951, 407] on link "Finalizar Compra [PERSON_NAME] $270.600,00" at bounding box center [939, 408] width 281 height 36
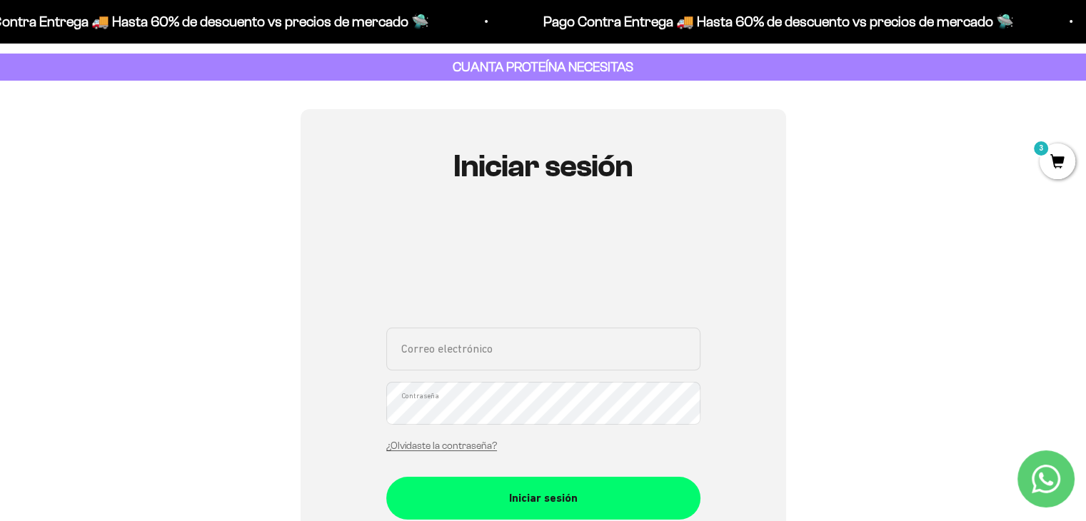
scroll to position [114, 0]
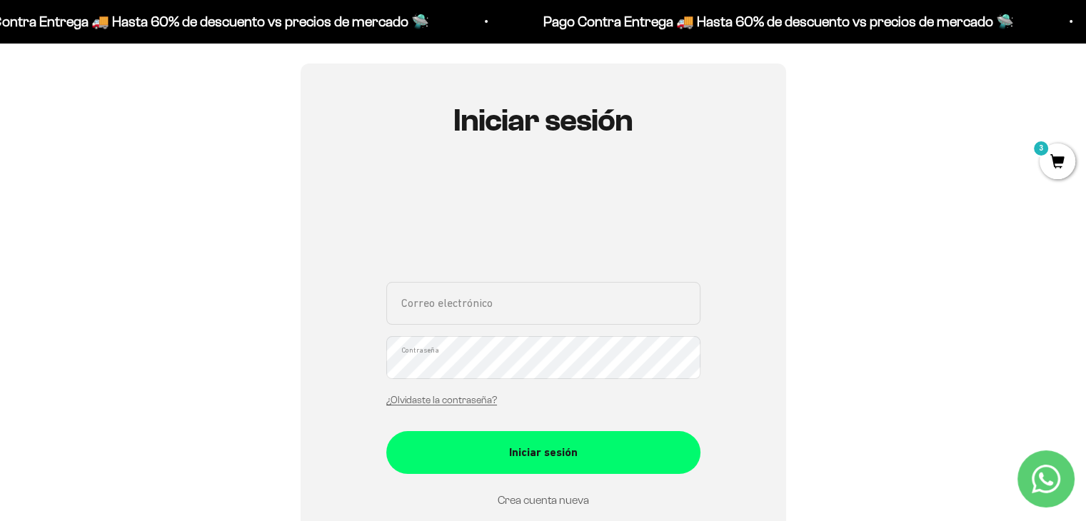
click at [534, 500] on link "Crea cuenta nueva" at bounding box center [543, 500] width 91 height 12
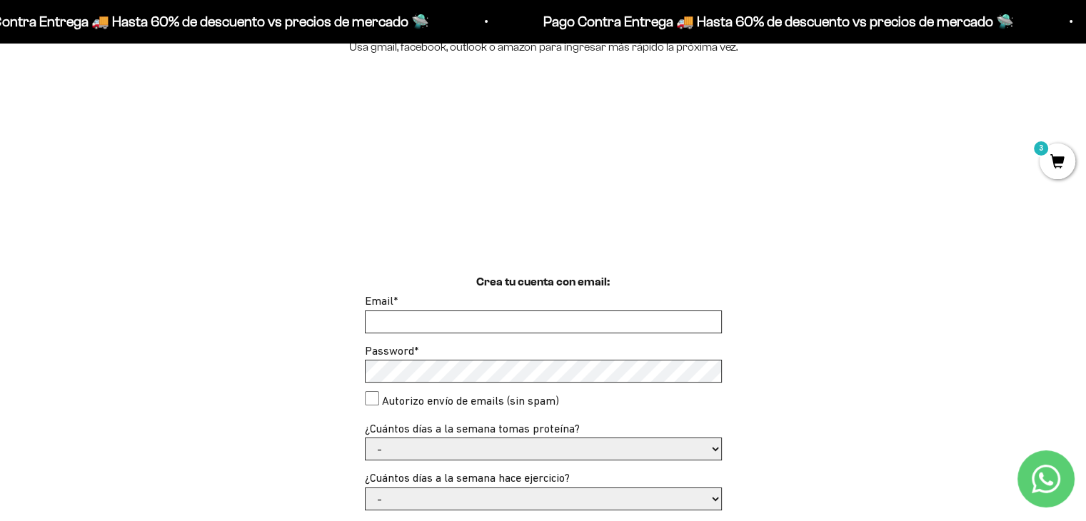
scroll to position [229, 0]
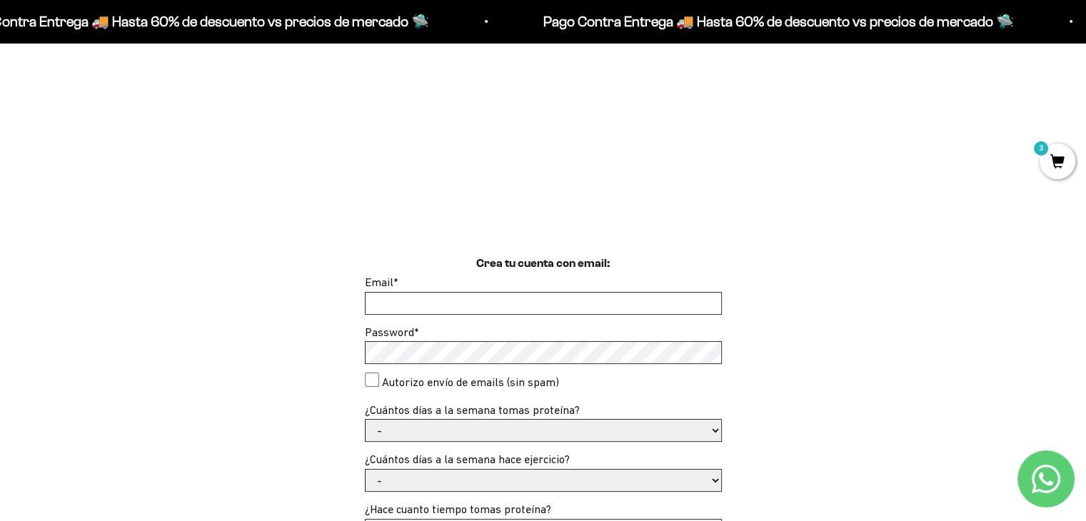
click at [541, 304] on input "Email *" at bounding box center [544, 303] width 356 height 21
type input "johacruzp09@gmail.com"
click at [371, 384] on consent"] "Autorizo envío de emails (sin spam)" at bounding box center [372, 380] width 14 height 14
checkbox consent"] "true"
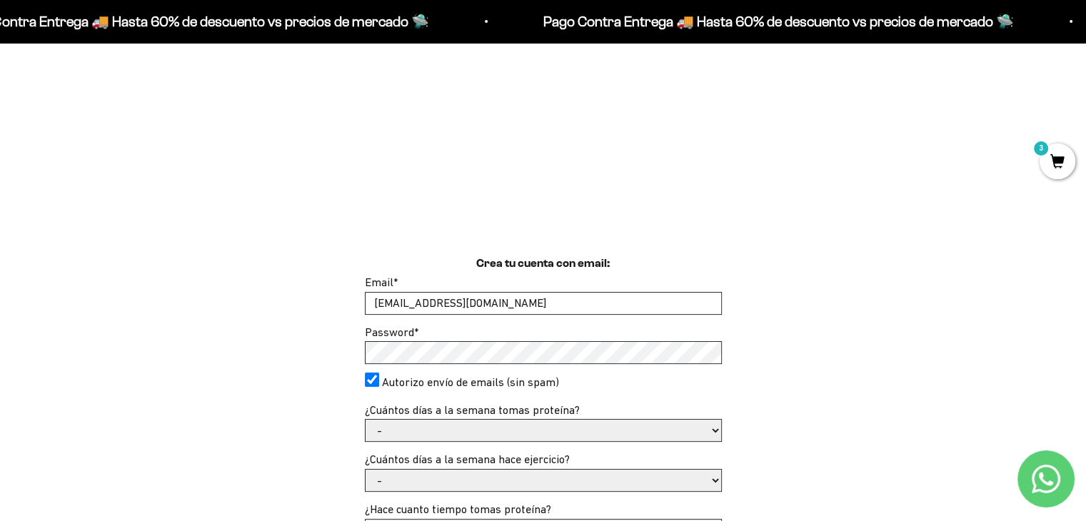
click at [797, 364] on div "Crea tu cuenta con email: Email * johacruzp09@gmail.com Password * Autorizo env…" at bounding box center [543, 523] width 1018 height 537
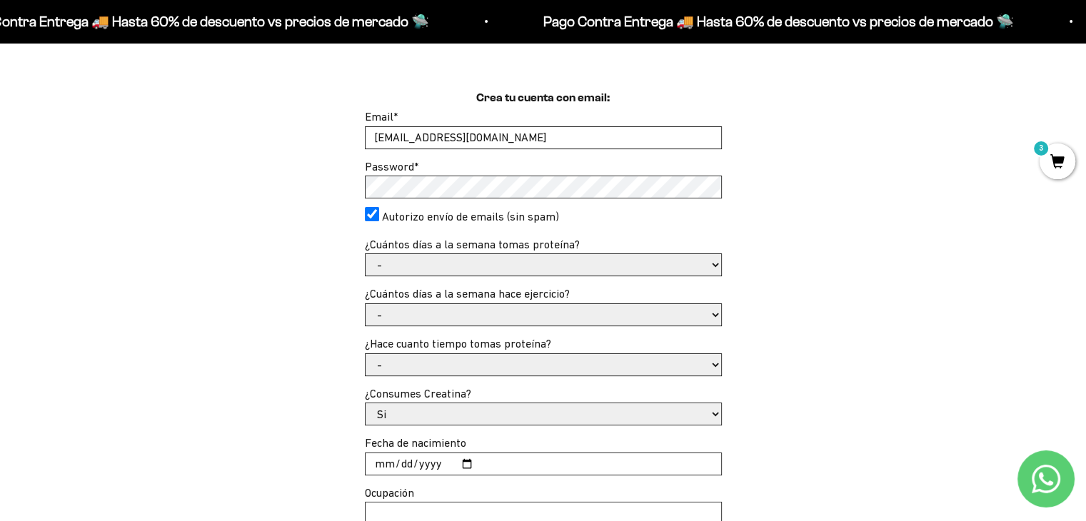
scroll to position [400, 0]
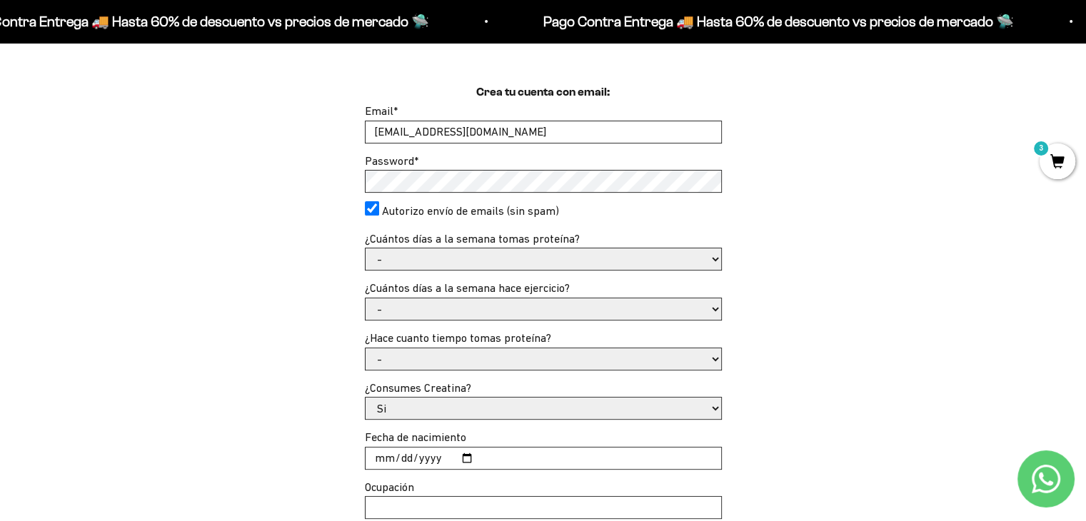
click at [559, 256] on select "- 1 o 2 3 a 5 6 o 7" at bounding box center [544, 259] width 356 height 21
select select "3 a 5"
click at [366, 249] on select "- 1 o 2 3 a 5 6 o 7" at bounding box center [544, 259] width 356 height 21
click at [445, 314] on select "- No hago 1 a 2 días 3 a 5 días 6 o 7 días" at bounding box center [544, 309] width 356 height 21
select select "3 a 5 días"
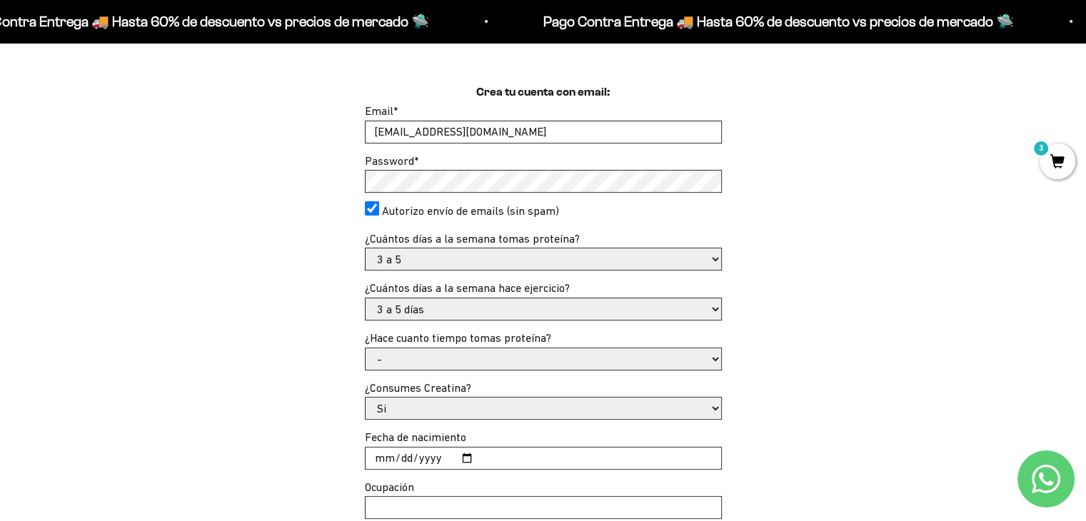
click at [366, 299] on select "- No hago 1 a 2 días 3 a 5 días 6 o 7 días" at bounding box center [544, 309] width 356 height 21
click at [451, 358] on select "- Apenas estoy empezando Menos de 6 meses Más de 6 meses Hace más de un año" at bounding box center [544, 359] width 356 height 21
select select "Hace más de un año"
click at [366, 349] on select "- Apenas estoy empezando Menos de 6 meses Más de 6 meses Hace más de un año" at bounding box center [544, 359] width 356 height 21
click at [394, 409] on select "Si No" at bounding box center [544, 408] width 356 height 21
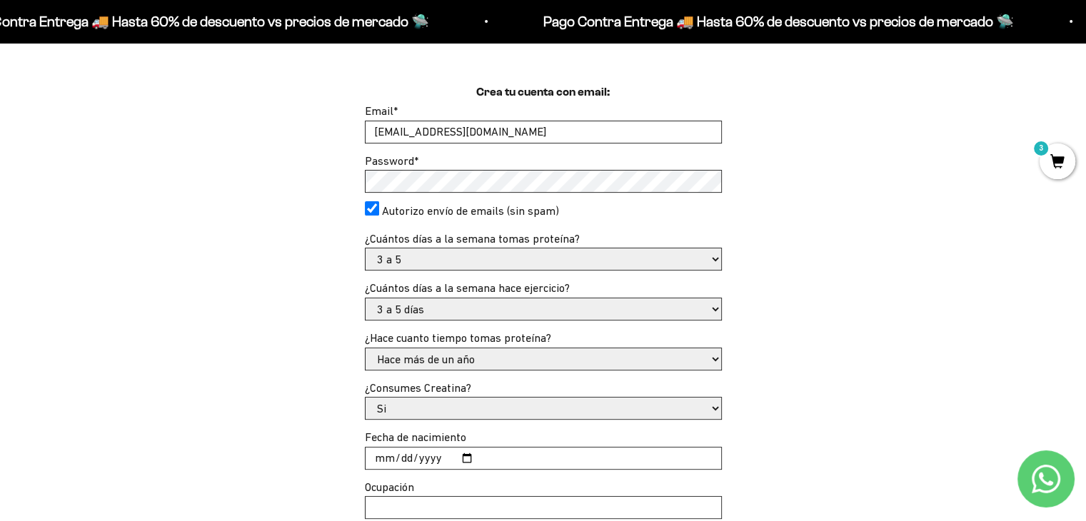
click at [394, 409] on select "Si No" at bounding box center [544, 408] width 356 height 21
click at [270, 441] on div "Crea tu cuenta con email: Email * johacruzp09@gmail.com Password * Autorizo env…" at bounding box center [543, 352] width 1018 height 537
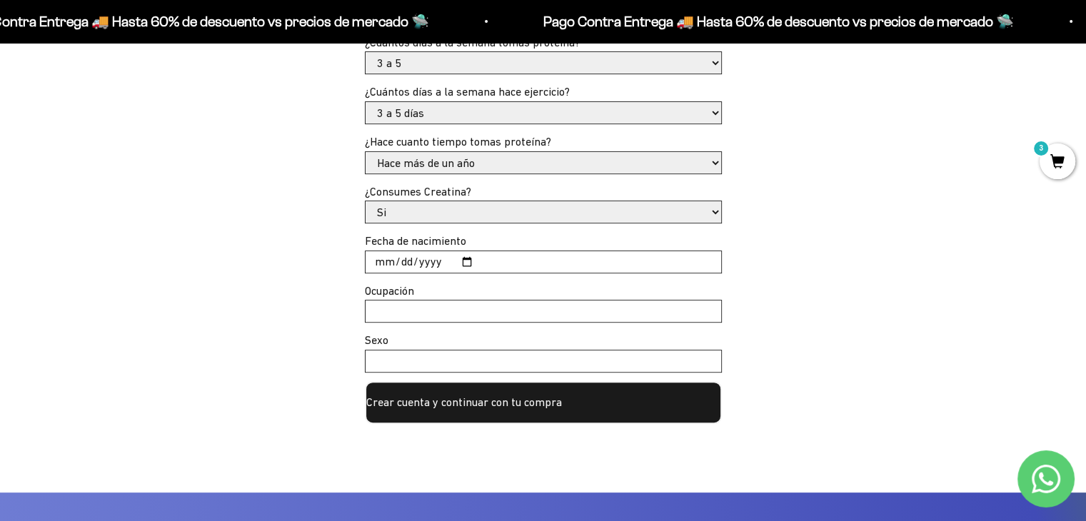
scroll to position [629, 0]
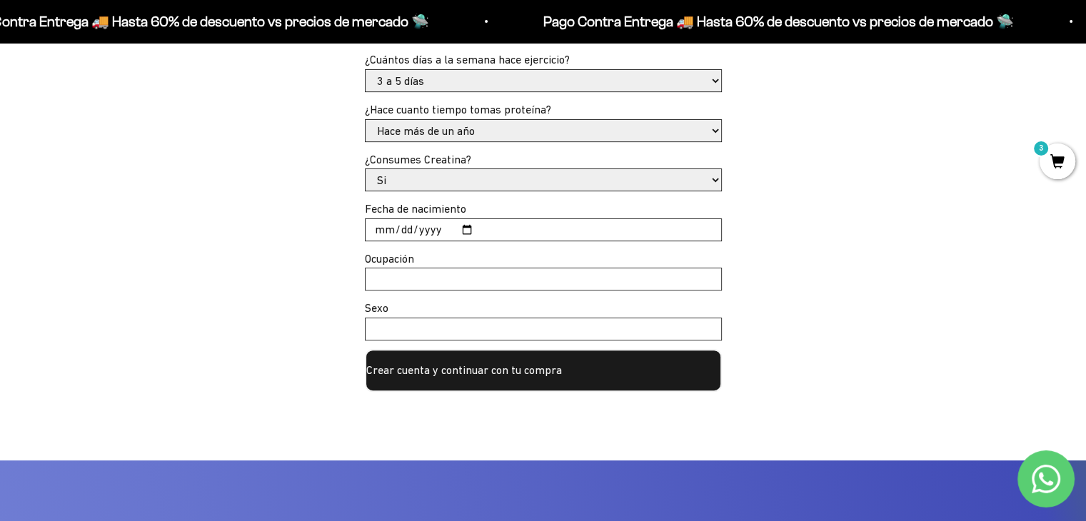
click at [402, 228] on input "Fecha de nacimiento" at bounding box center [544, 229] width 356 height 21
click at [386, 229] on input "Fecha de nacimiento" at bounding box center [544, 229] width 356 height 21
type input "2025-04-07"
click at [449, 286] on input "Ocupación" at bounding box center [544, 279] width 356 height 21
type input "ingeniera civil"
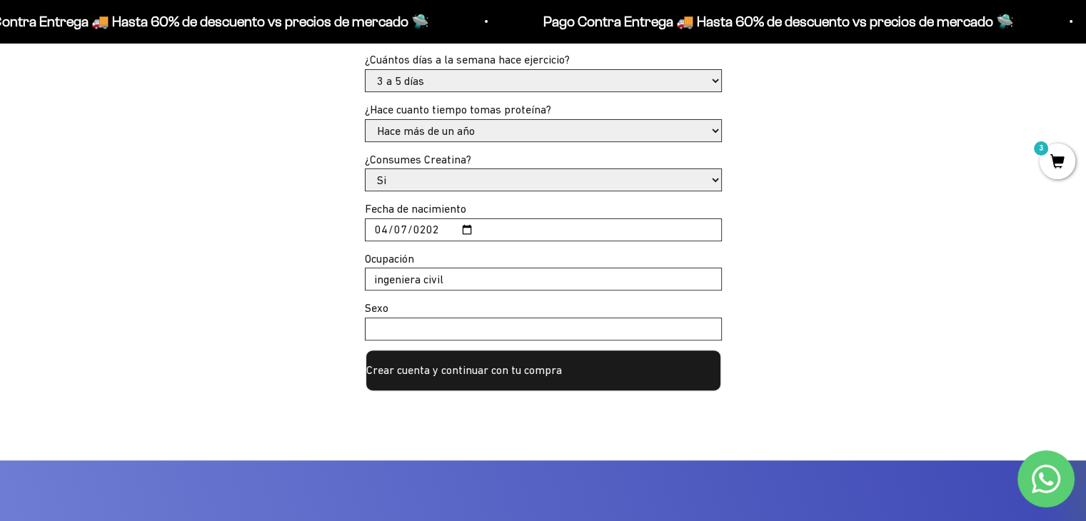
click at [435, 324] on input "Sexo" at bounding box center [544, 329] width 356 height 21
type input "femenino"
click at [473, 359] on button "Crear cuenta y continuar con tu compra" at bounding box center [543, 370] width 357 height 43
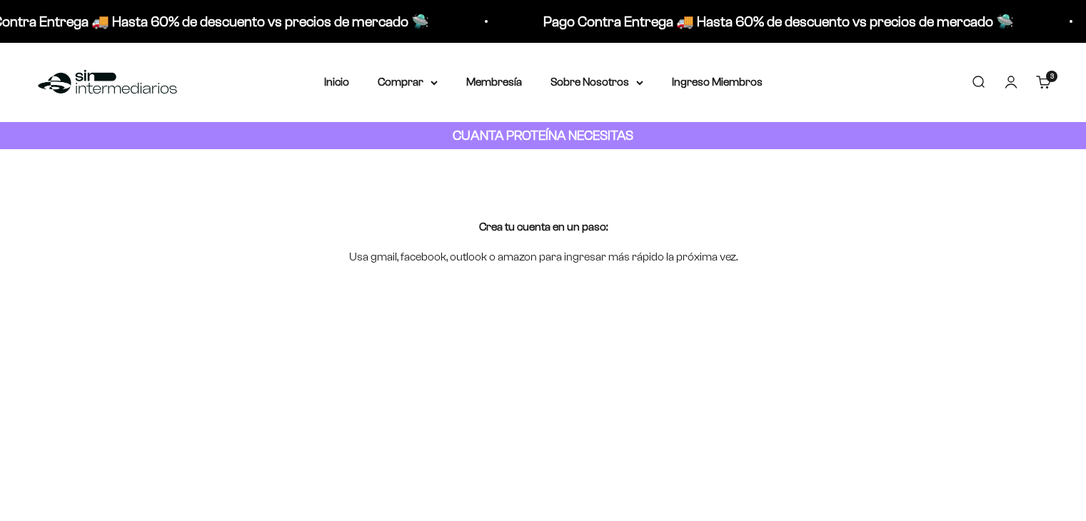
select select "3 a 5"
select select "3 a 5 días"
select select "Hace más de un año"
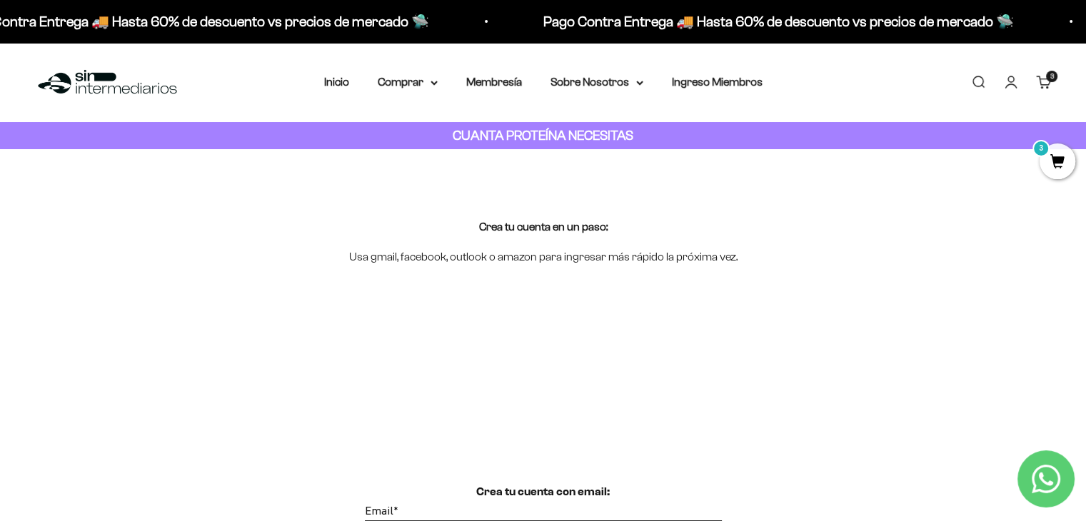
click at [1054, 148] on span "3" at bounding box center [1058, 162] width 36 height 36
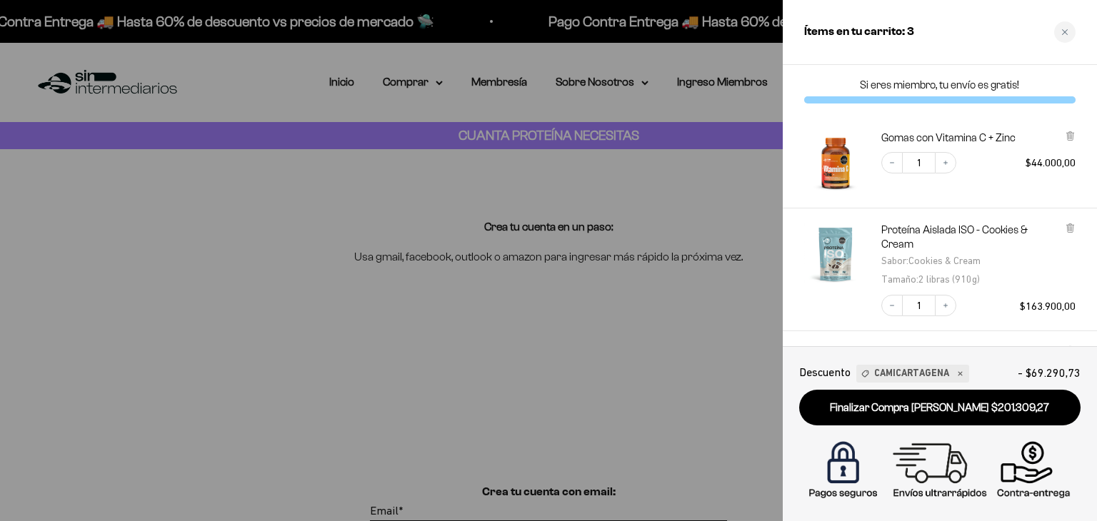
click at [351, 91] on div at bounding box center [548, 260] width 1097 height 521
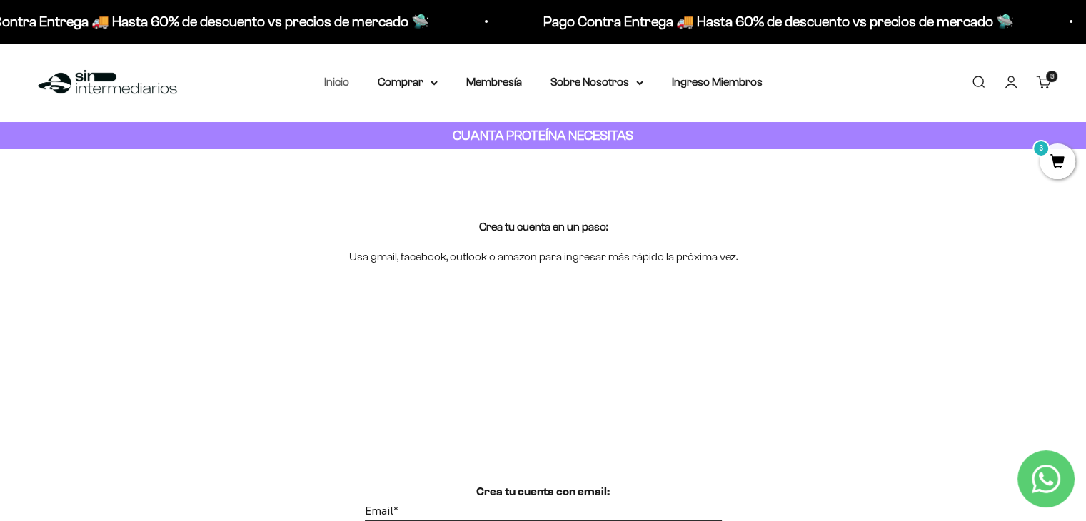
click at [337, 78] on link "Inicio" at bounding box center [336, 82] width 25 height 12
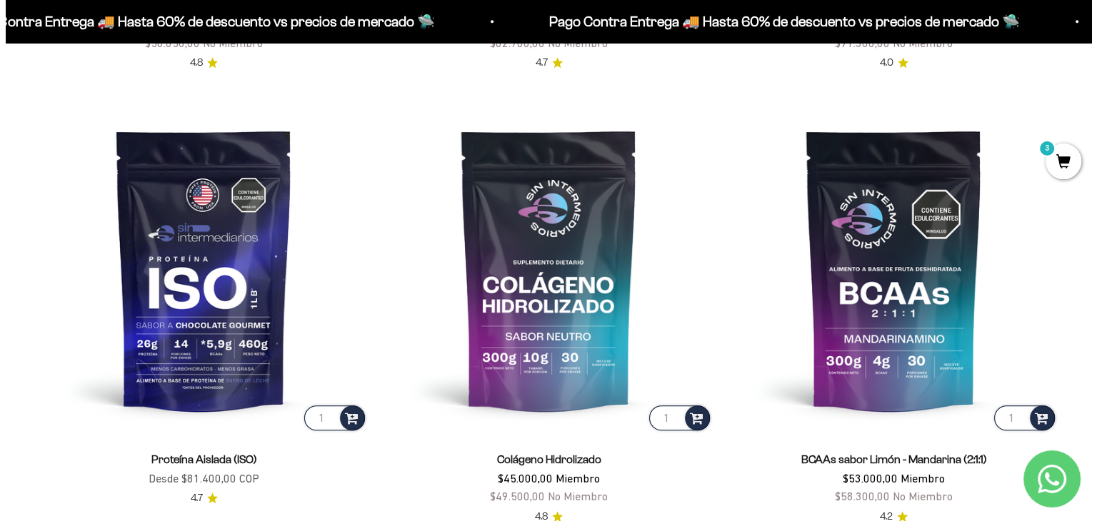
scroll to position [1057, 0]
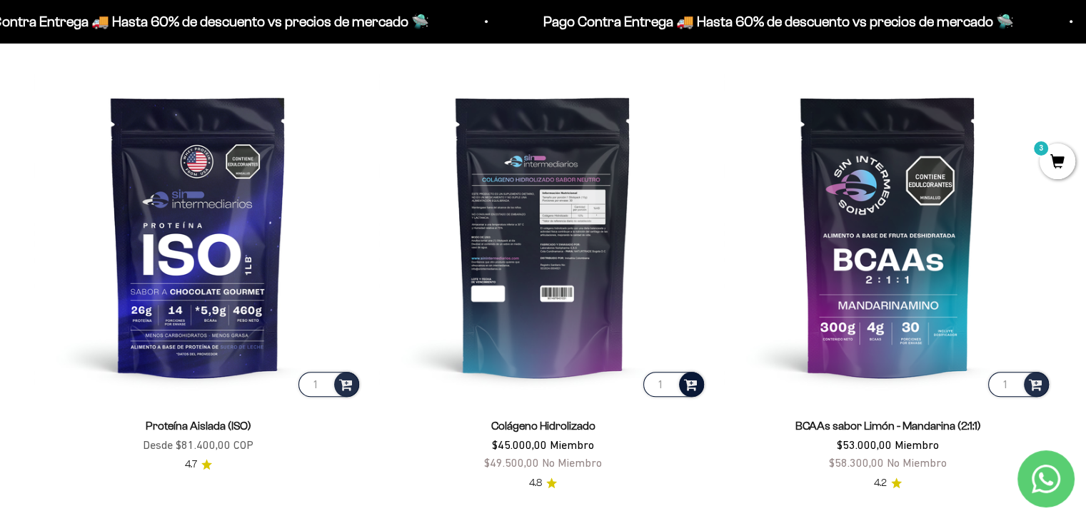
click at [692, 384] on span at bounding box center [691, 384] width 14 height 16
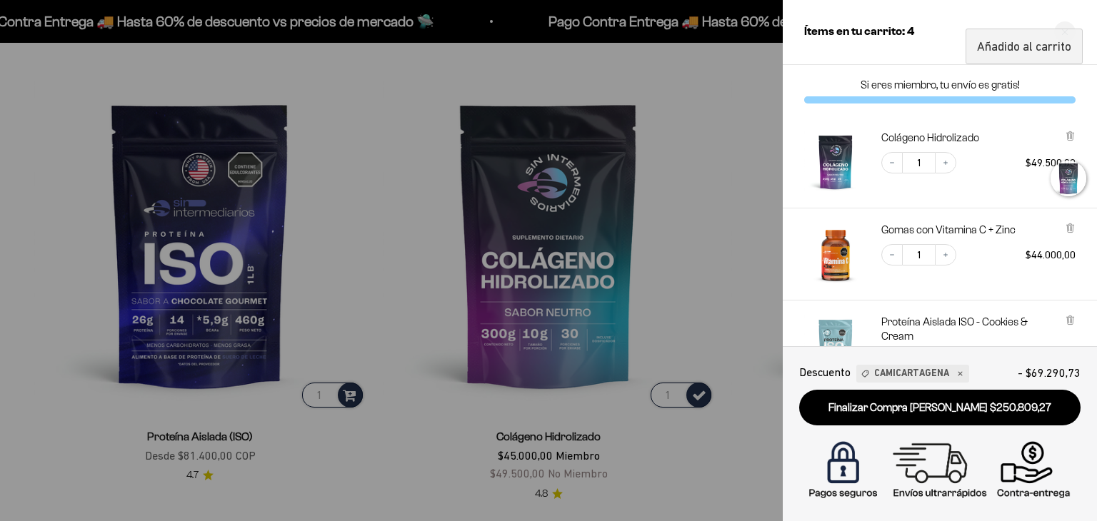
click at [722, 289] on div at bounding box center [548, 260] width 1097 height 521
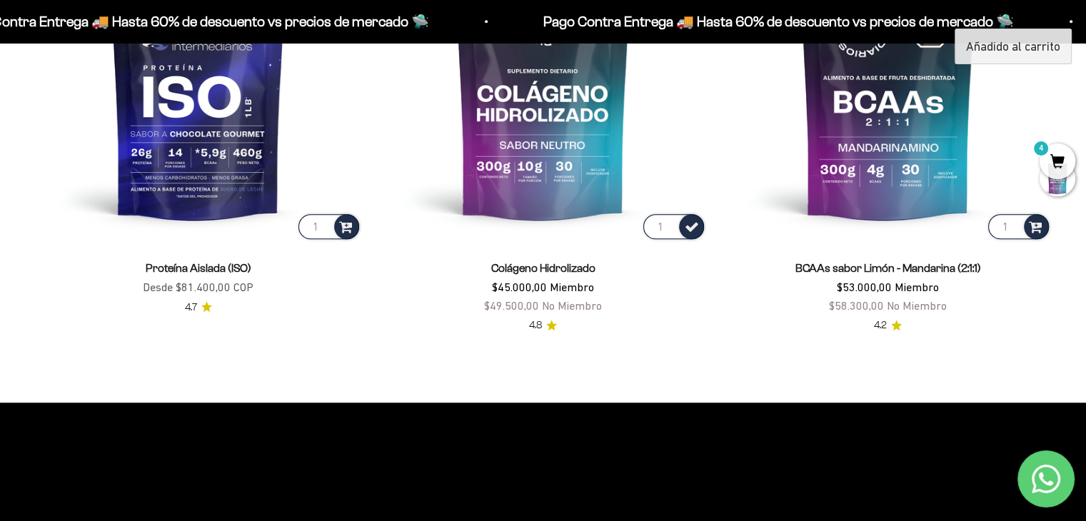
scroll to position [1221, 0]
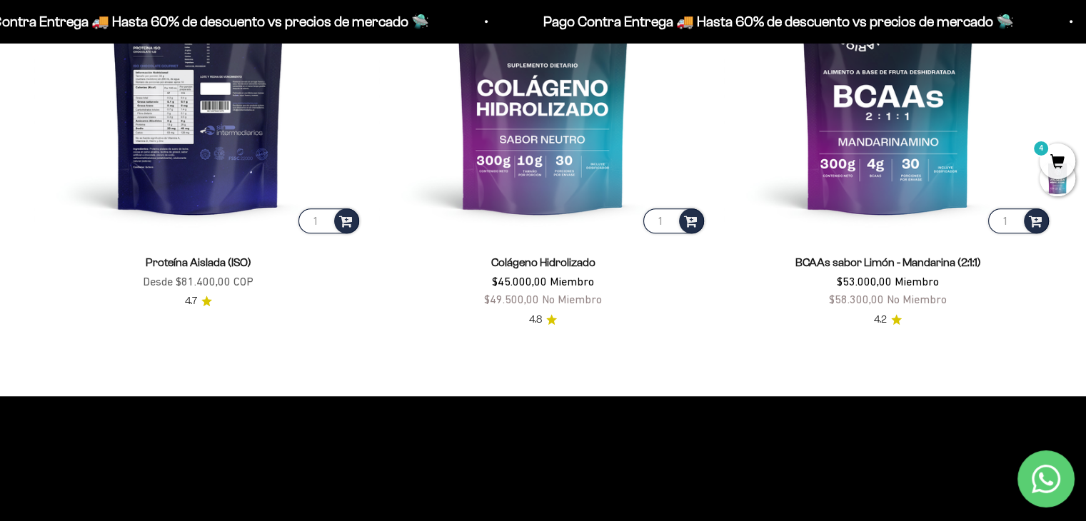
click at [216, 119] on img at bounding box center [198, 73] width 328 height 328
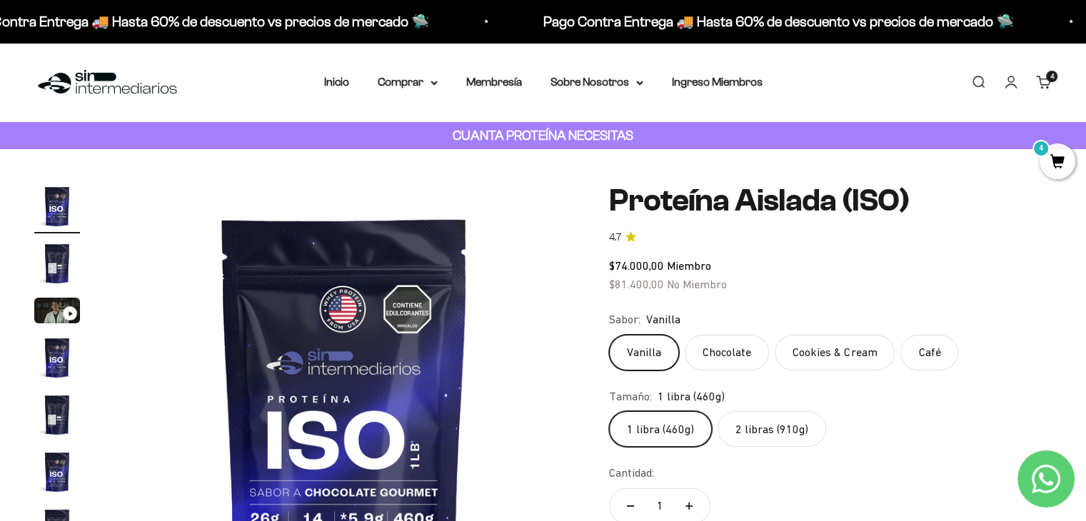
click at [781, 429] on label "2 libras (910g)" at bounding box center [772, 429] width 109 height 36
click at [609, 411] on input "2 libras (910g)" at bounding box center [609, 411] width 1 height 1
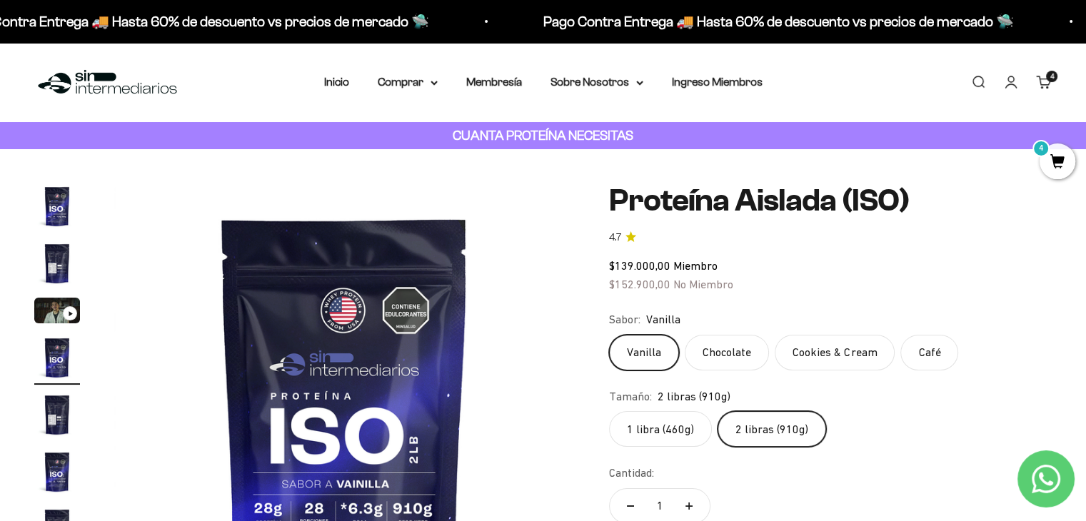
click at [563, 341] on img at bounding box center [344, 414] width 461 height 461
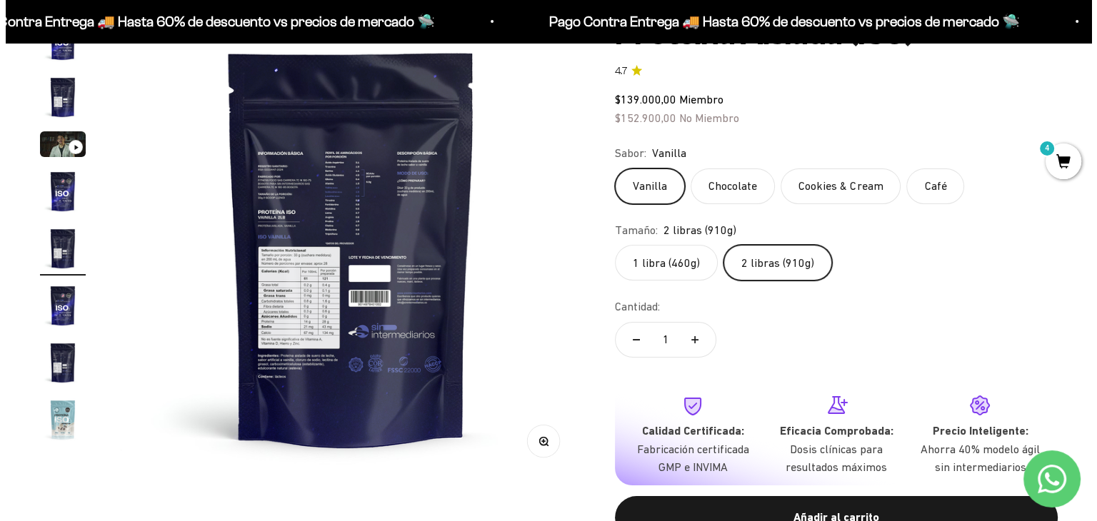
scroll to position [200, 0]
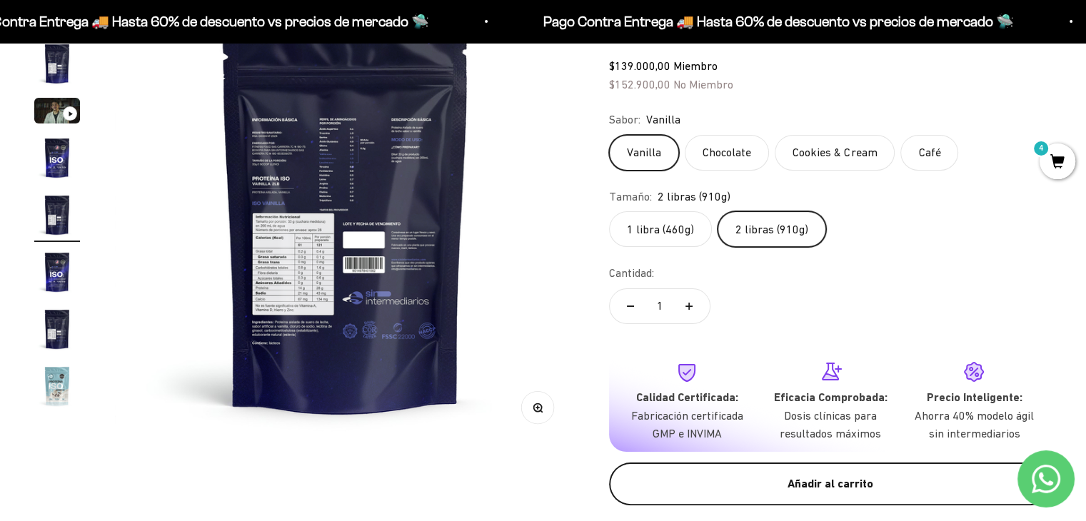
click at [809, 478] on div "Añadir al carrito" at bounding box center [831, 484] width 386 height 19
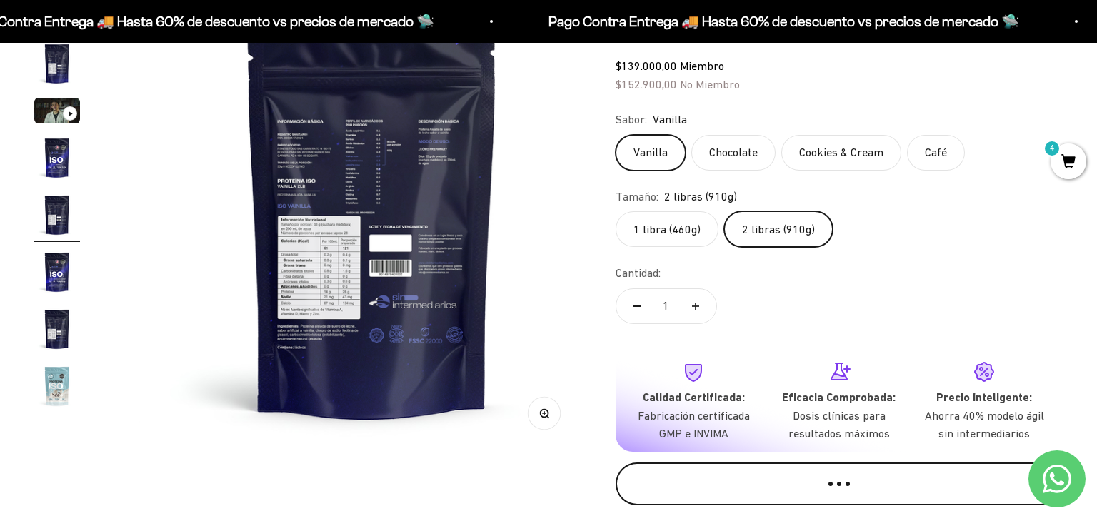
scroll to position [0, 1936]
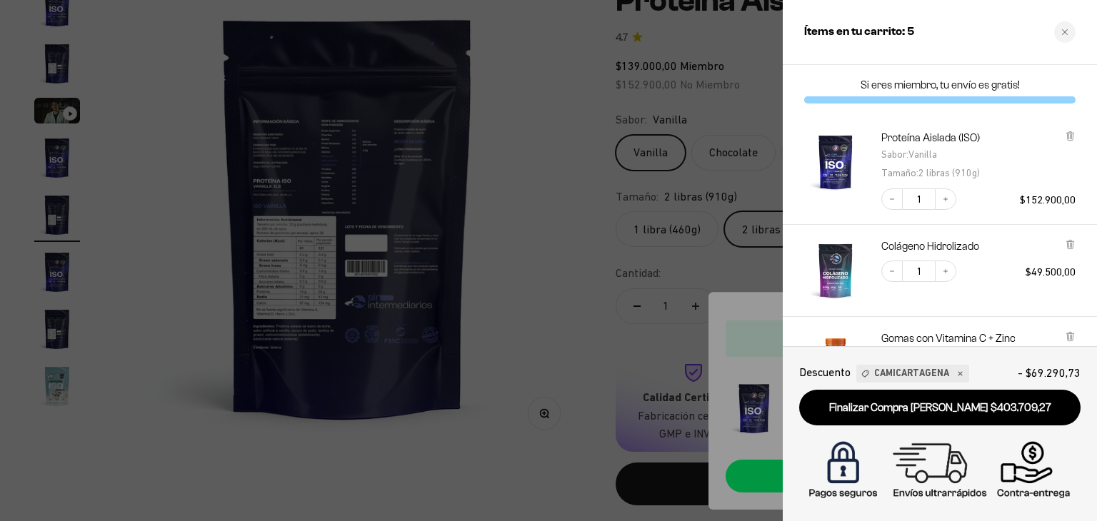
click at [1086, 85] on div "Si eres miembro, tu envío es gratis!" at bounding box center [940, 90] width 314 height 51
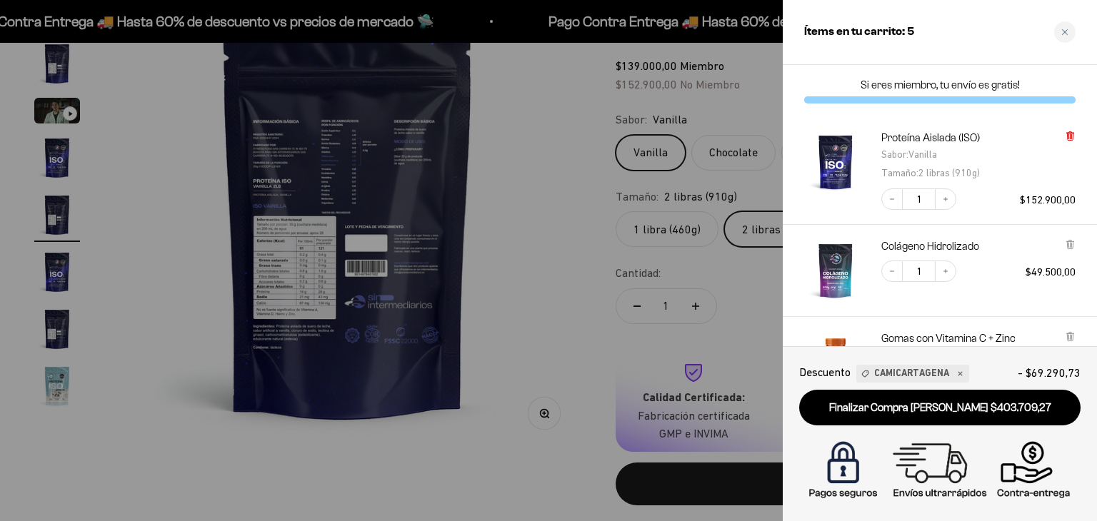
click at [1071, 139] on icon at bounding box center [1070, 136] width 6 height 7
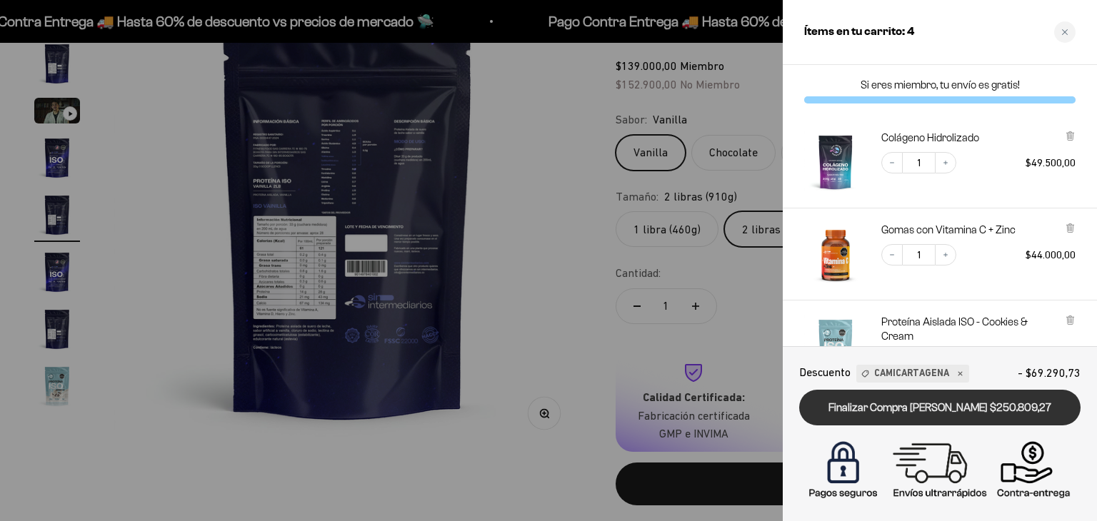
click at [961, 409] on link "Finalizar Compra Segura $250.809,27" at bounding box center [939, 408] width 281 height 36
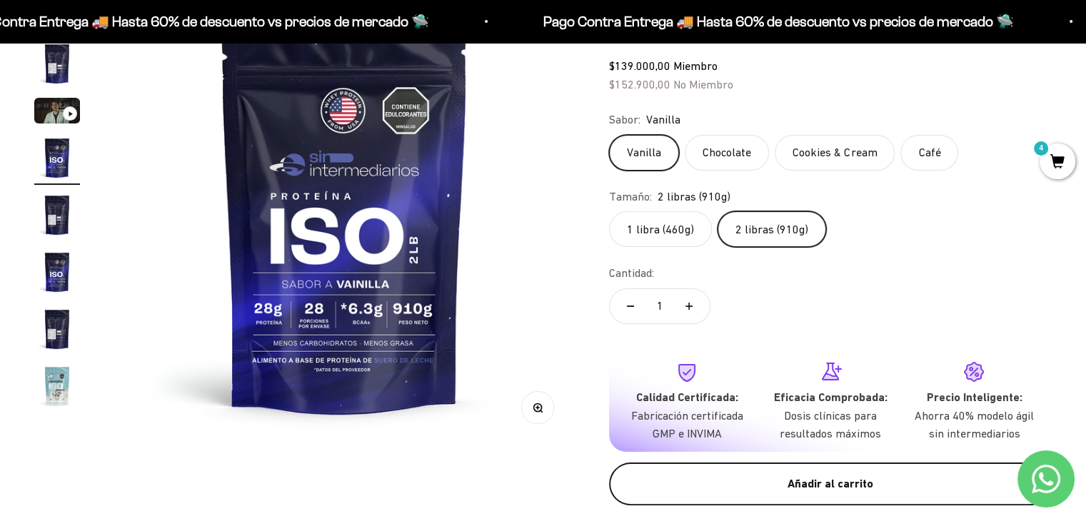
click at [836, 475] on div "Añadir al carrito" at bounding box center [831, 484] width 386 height 19
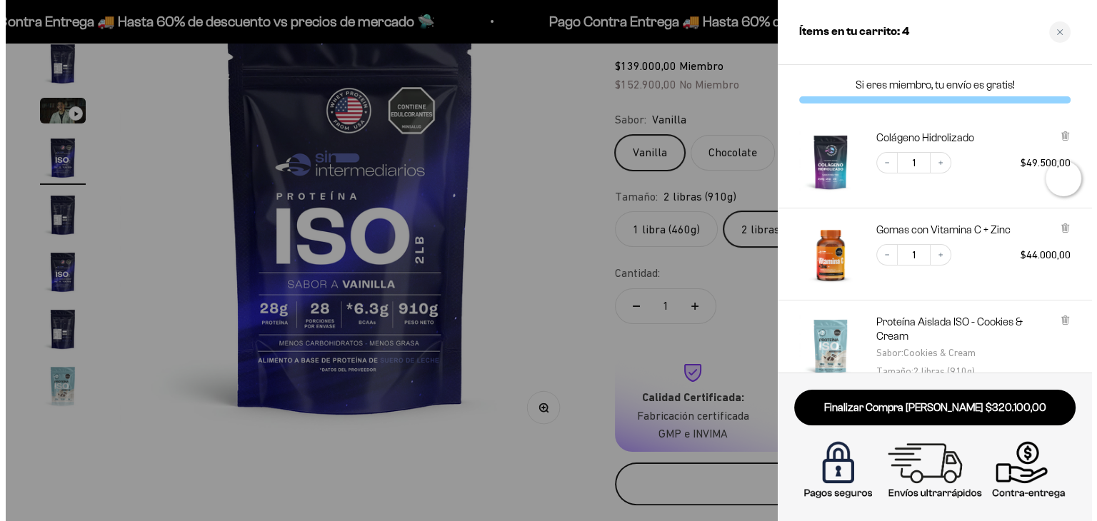
scroll to position [0, 1451]
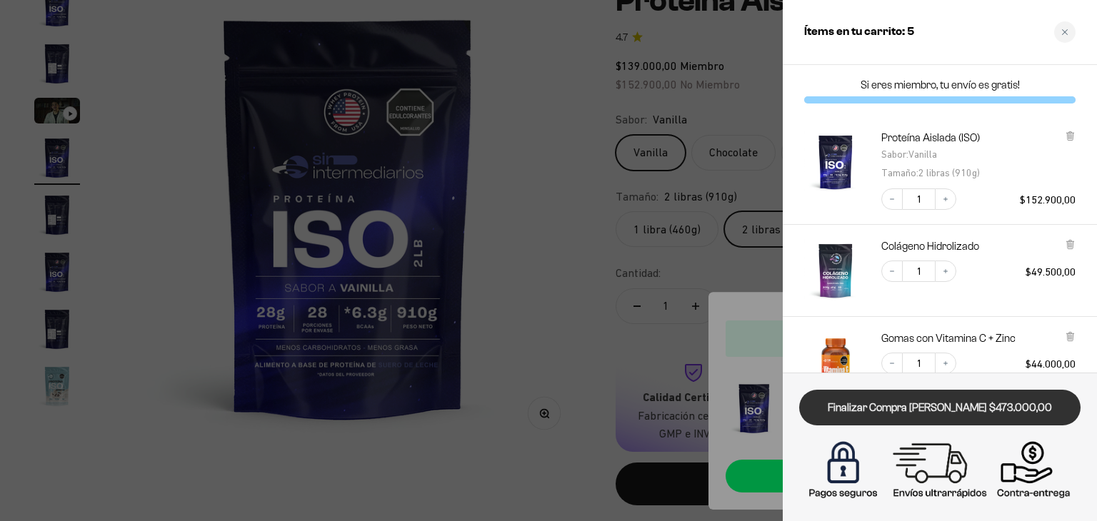
click at [943, 401] on link "Finalizar Compra [PERSON_NAME] $473.000,00" at bounding box center [939, 408] width 281 height 36
